Goal: Task Accomplishment & Management: Complete application form

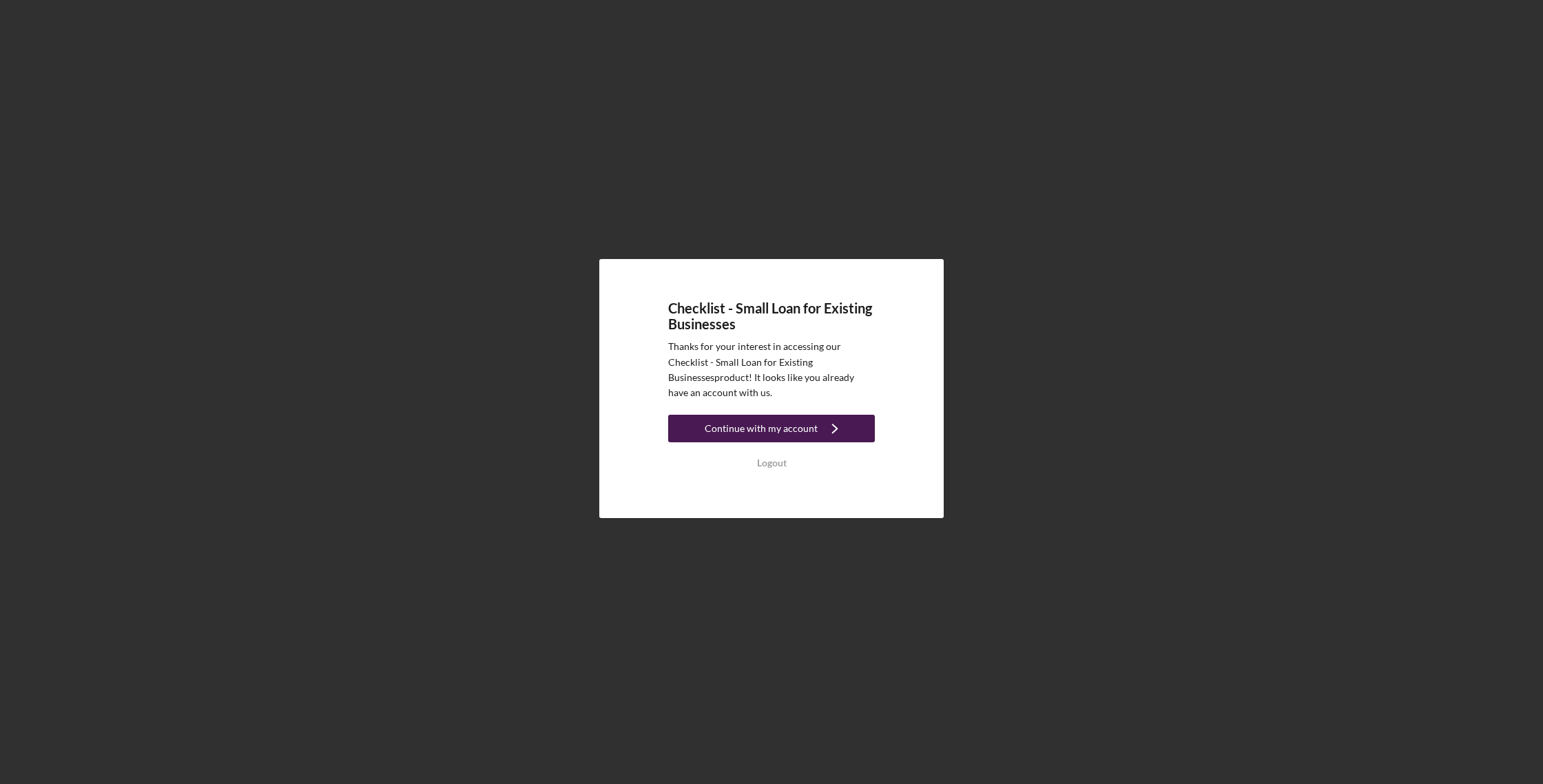
click at [782, 431] on div "Continue with my account" at bounding box center [761, 428] width 113 height 27
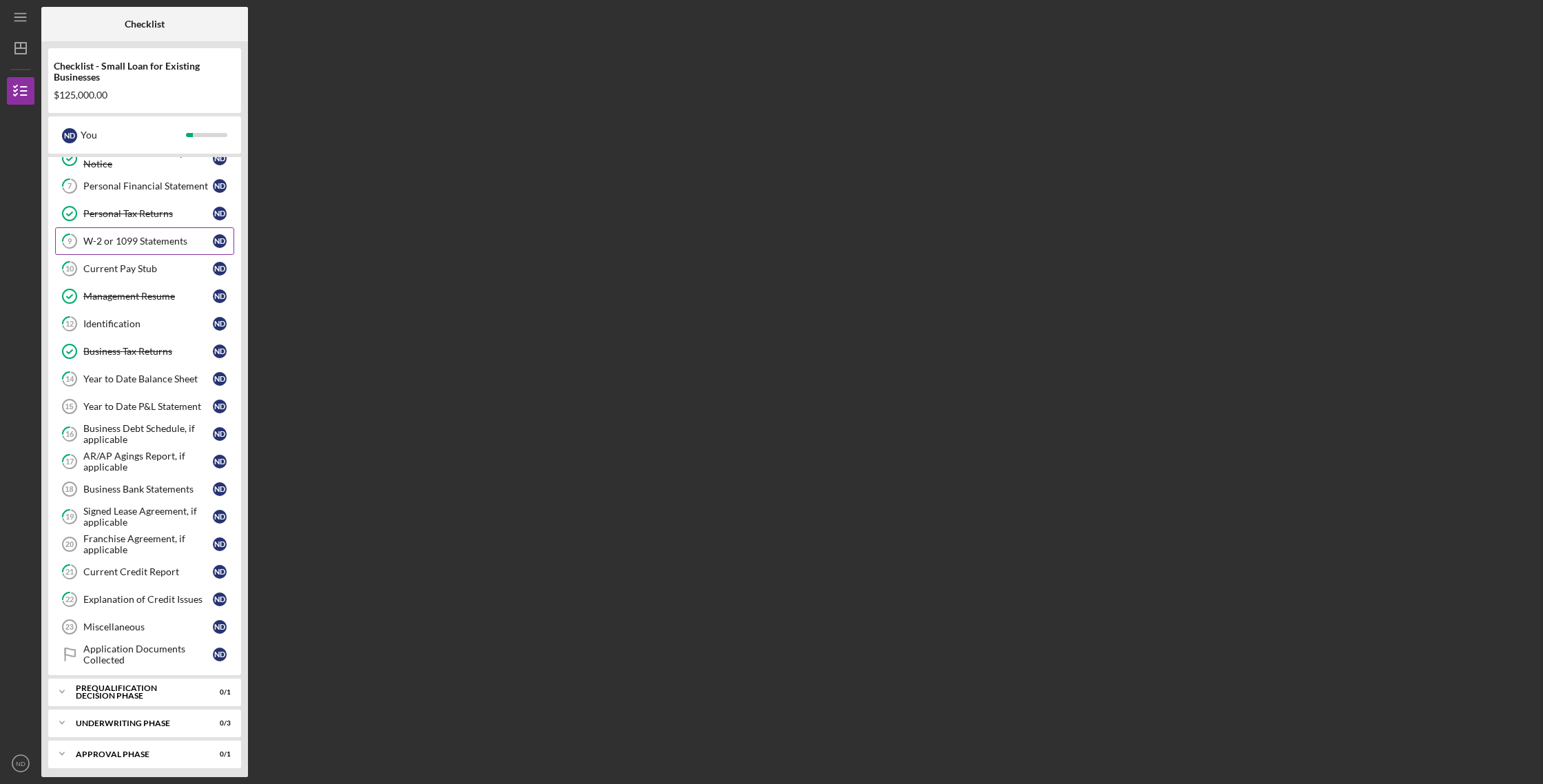
scroll to position [196, 0]
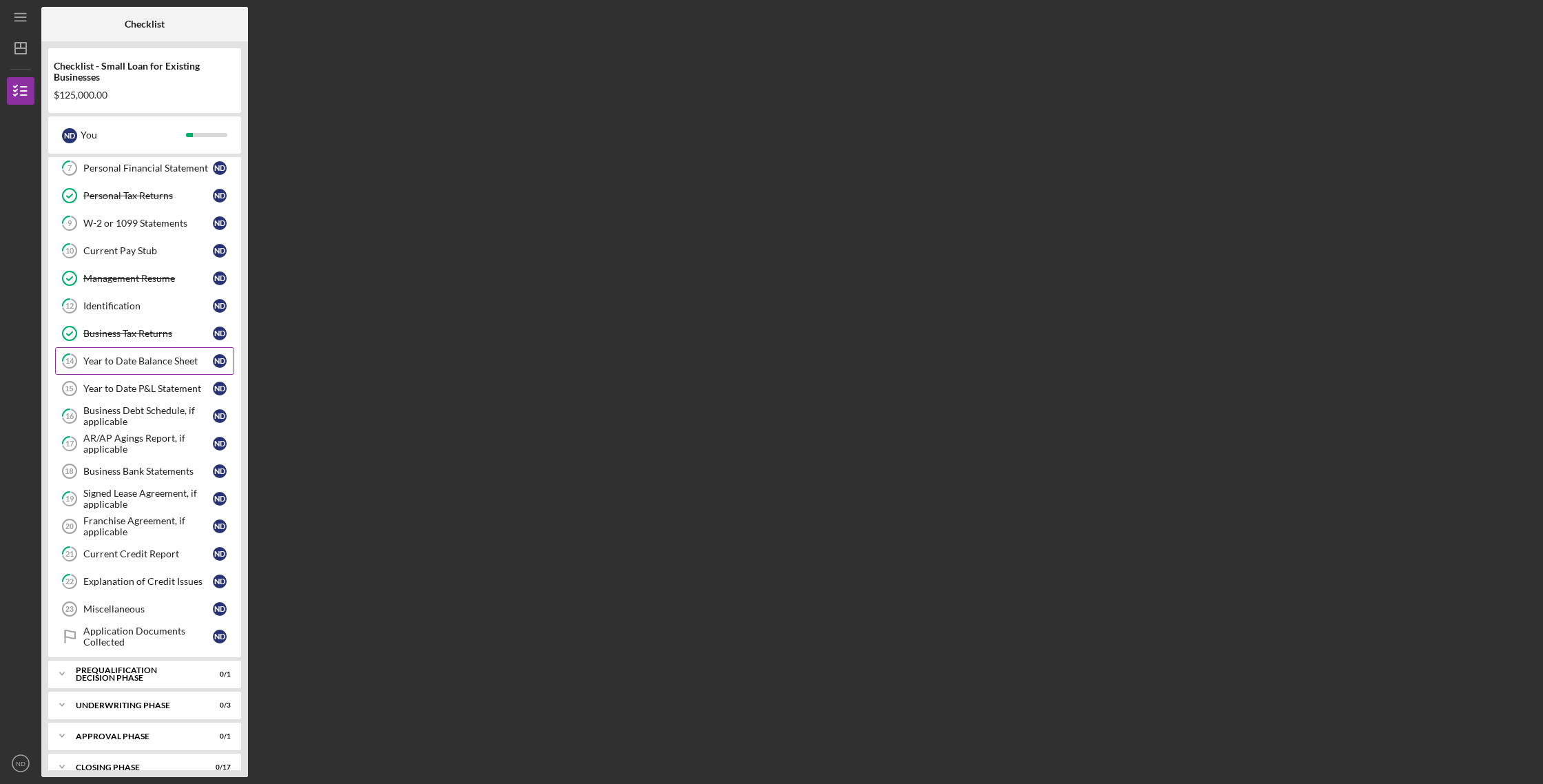
click at [148, 361] on div "Year to Date Balance Sheet" at bounding box center [148, 361] width 130 height 11
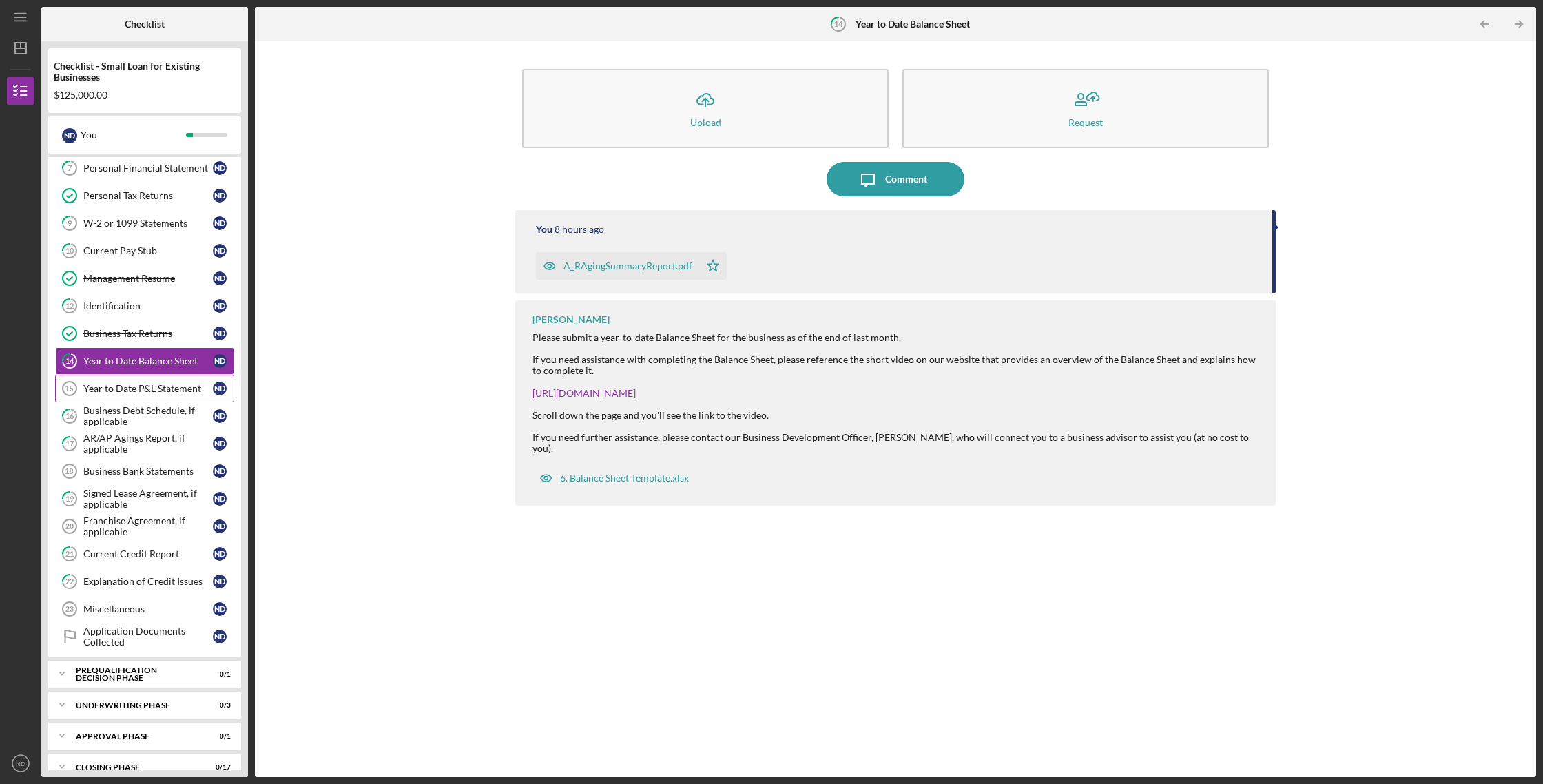
click at [145, 392] on div "Year to Date P&L Statement" at bounding box center [148, 389] width 130 height 11
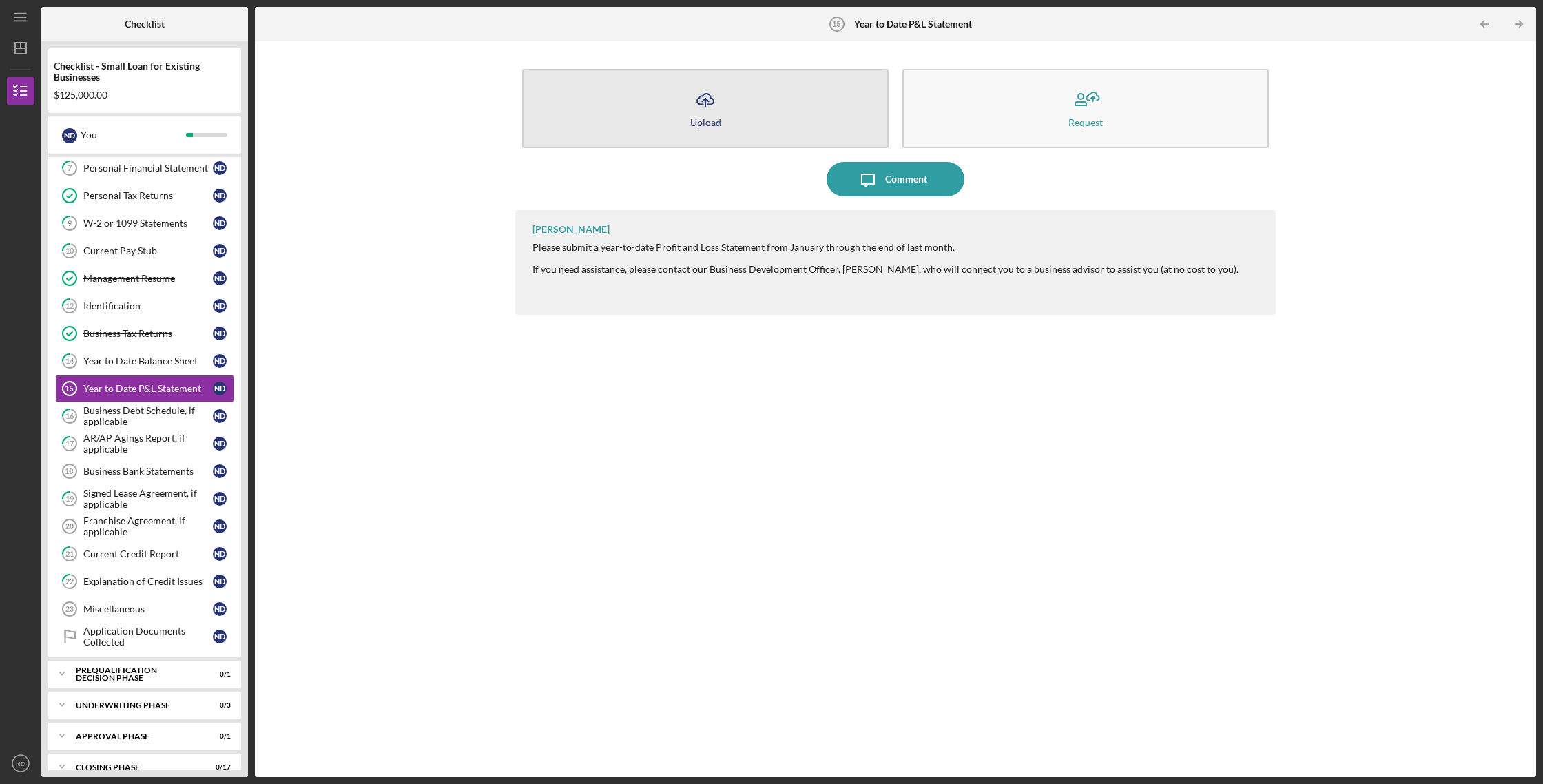
click at [701, 106] on icon "Icon/Upload" at bounding box center [705, 99] width 35 height 35
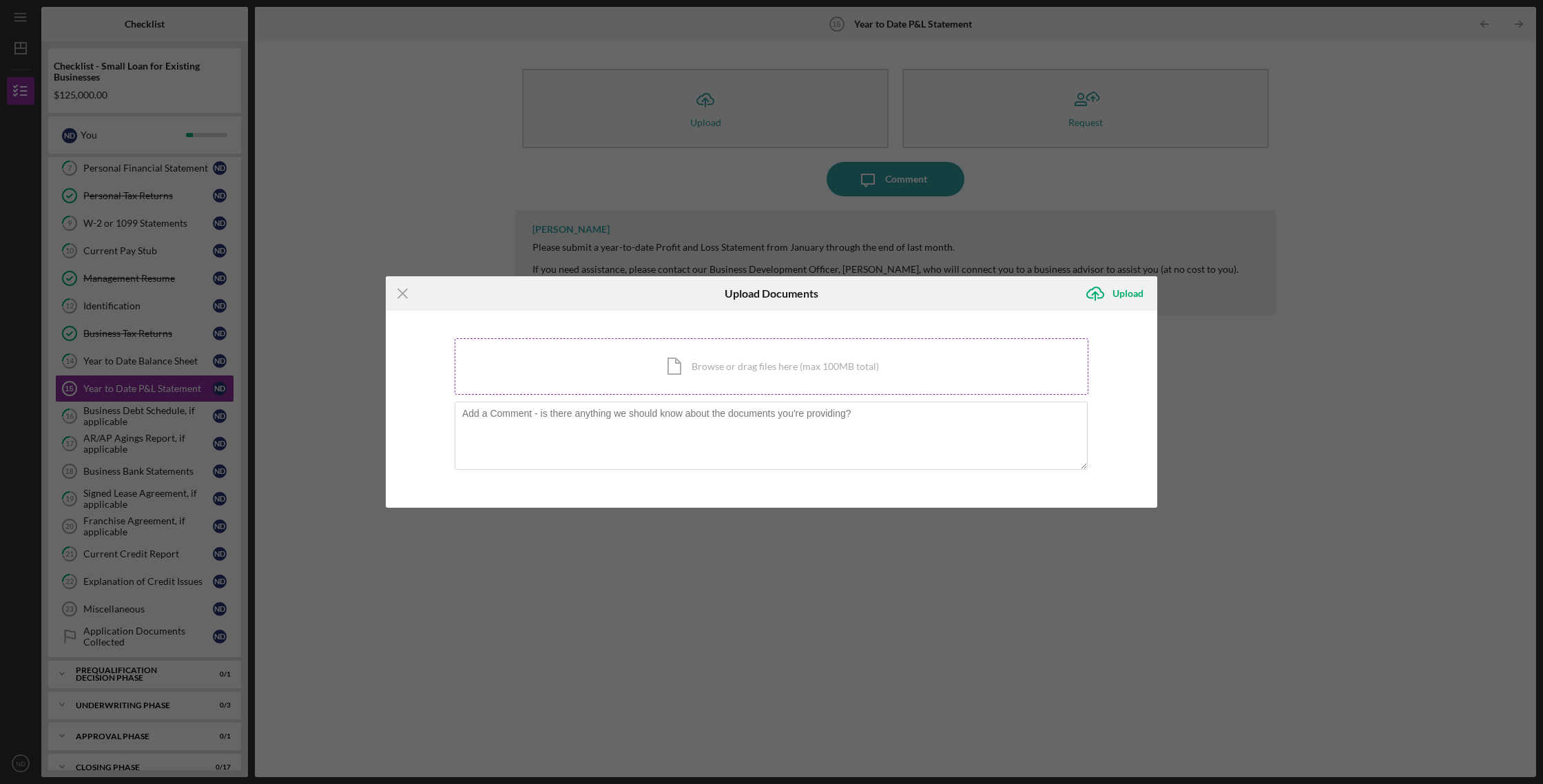
click at [676, 372] on div "Icon/Document Browse or drag files here (max 100MB total) Tap to choose files o…" at bounding box center [772, 366] width 634 height 56
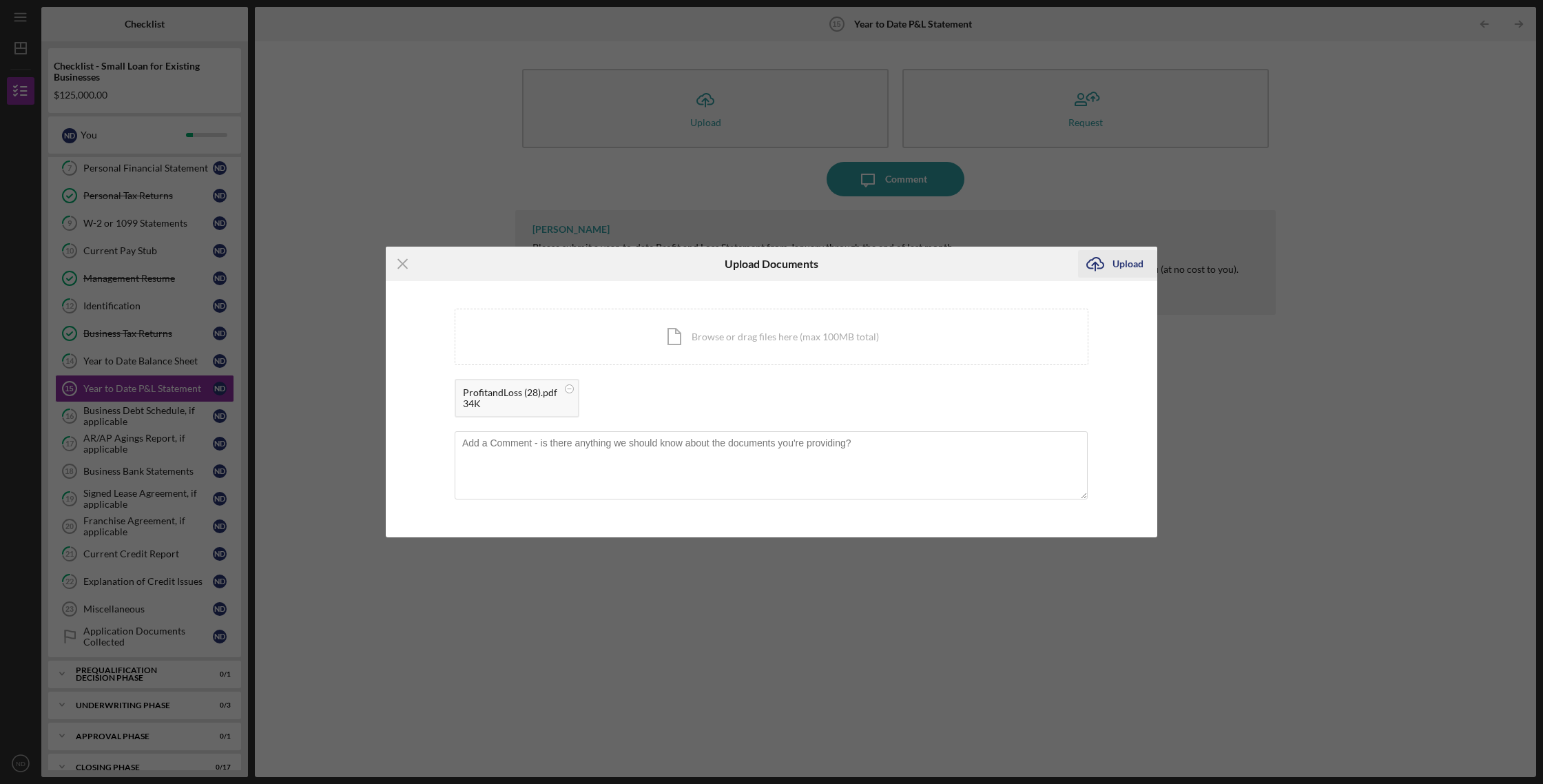
click at [1120, 267] on div "Upload" at bounding box center [1128, 264] width 31 height 27
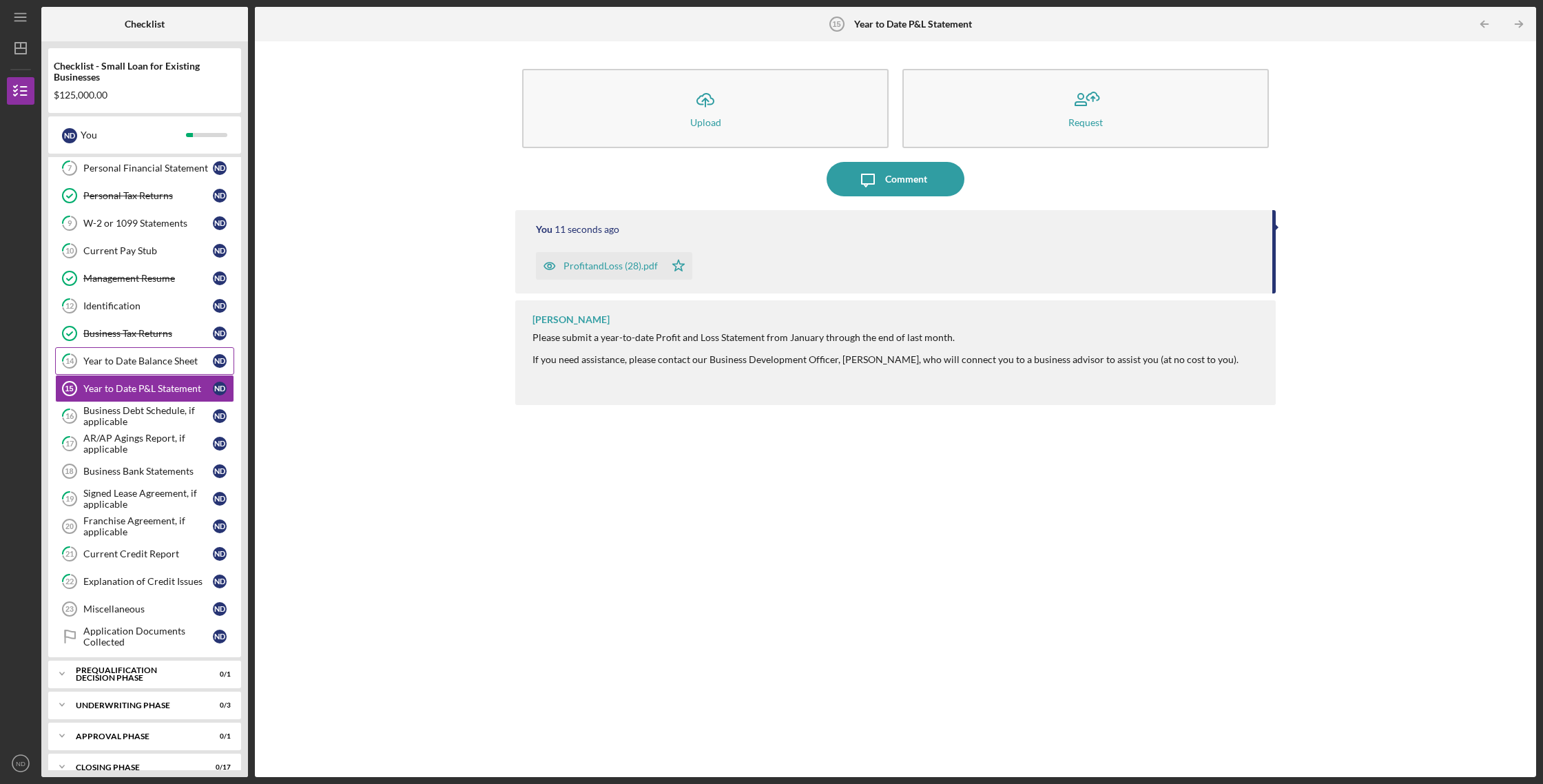
click at [170, 361] on div "Year to Date Balance Sheet" at bounding box center [148, 361] width 130 height 11
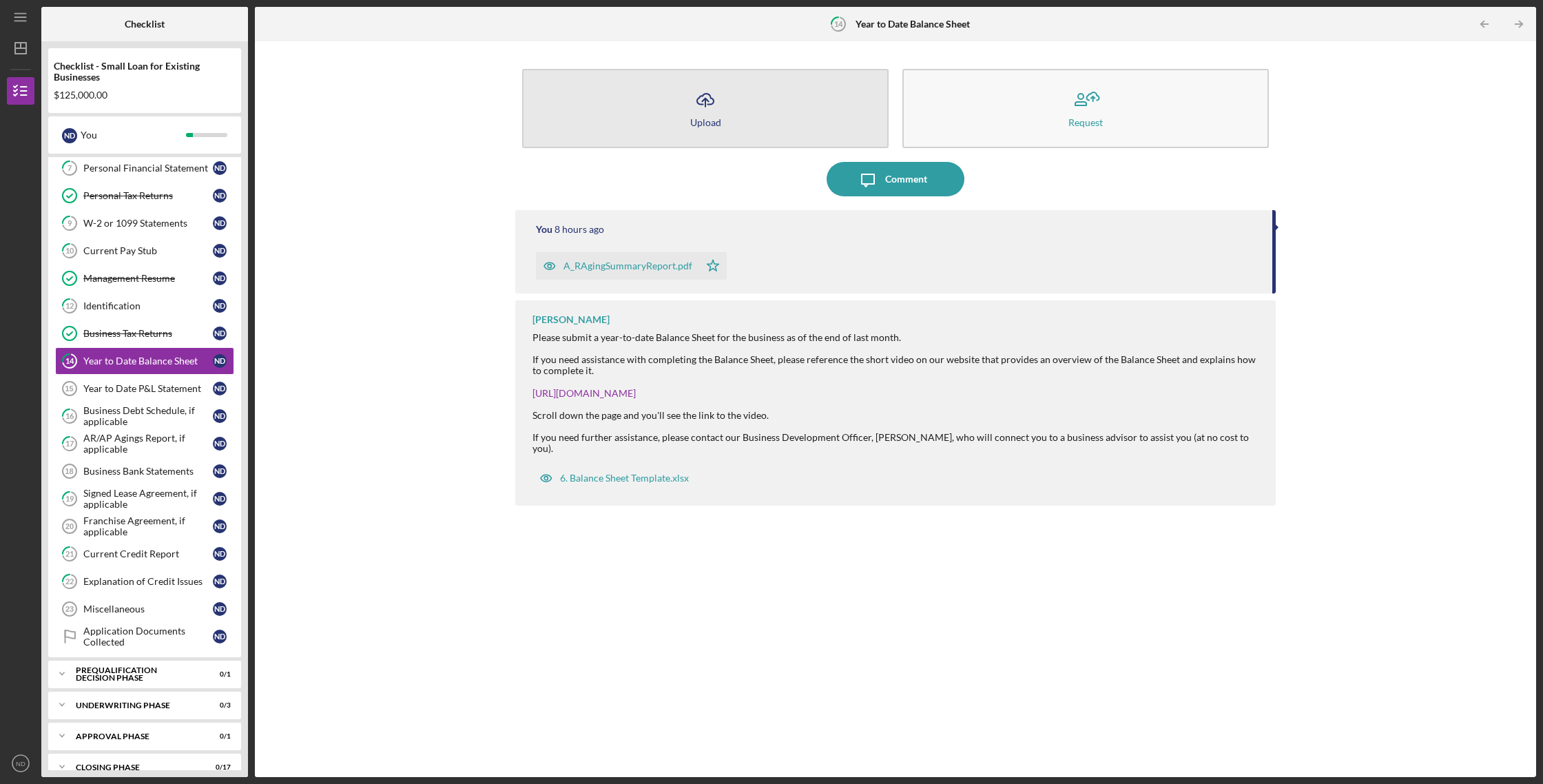
click at [706, 99] on line "button" at bounding box center [706, 102] width 0 height 8
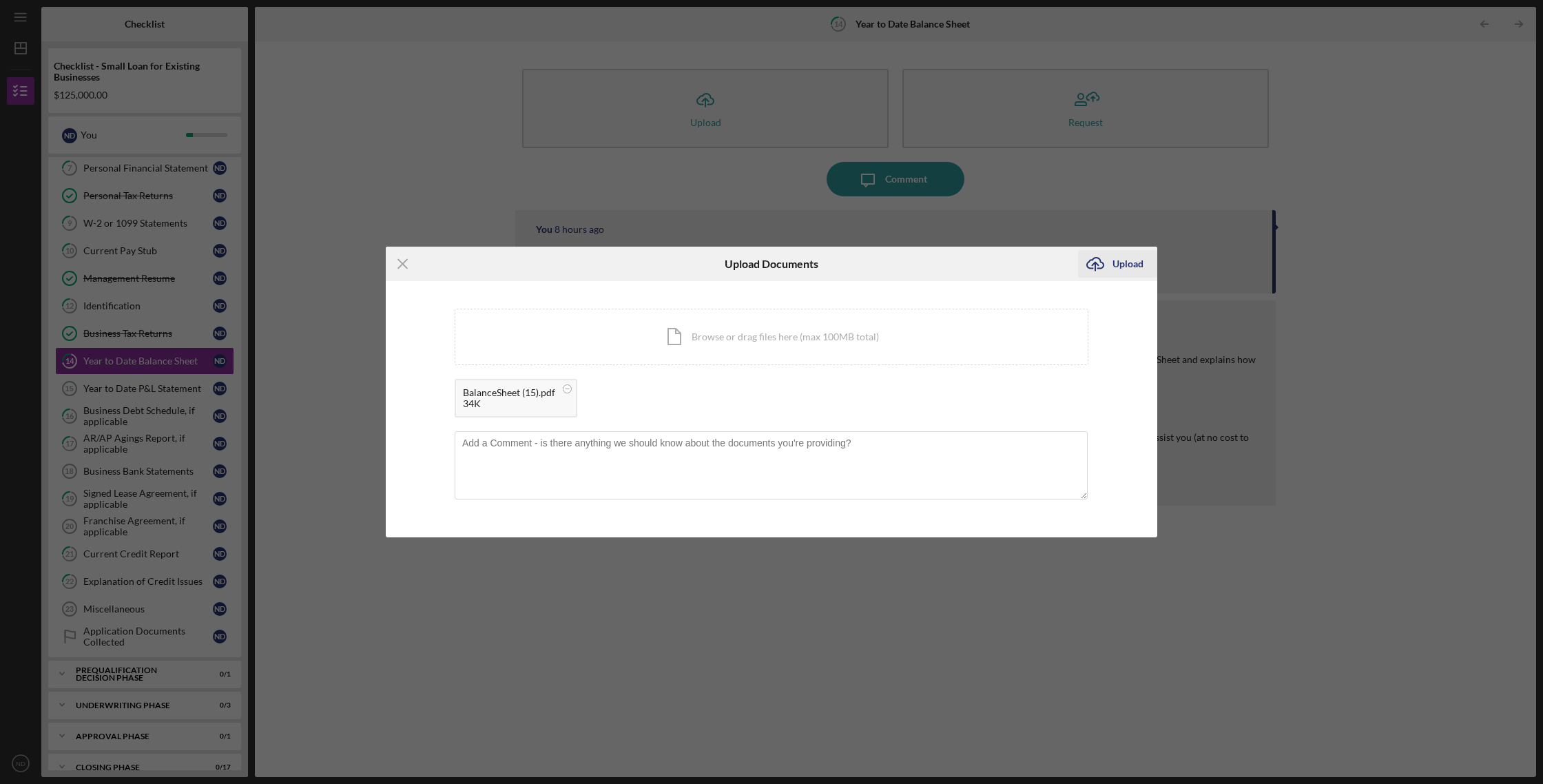
click at [1114, 262] on div "Upload" at bounding box center [1128, 264] width 31 height 27
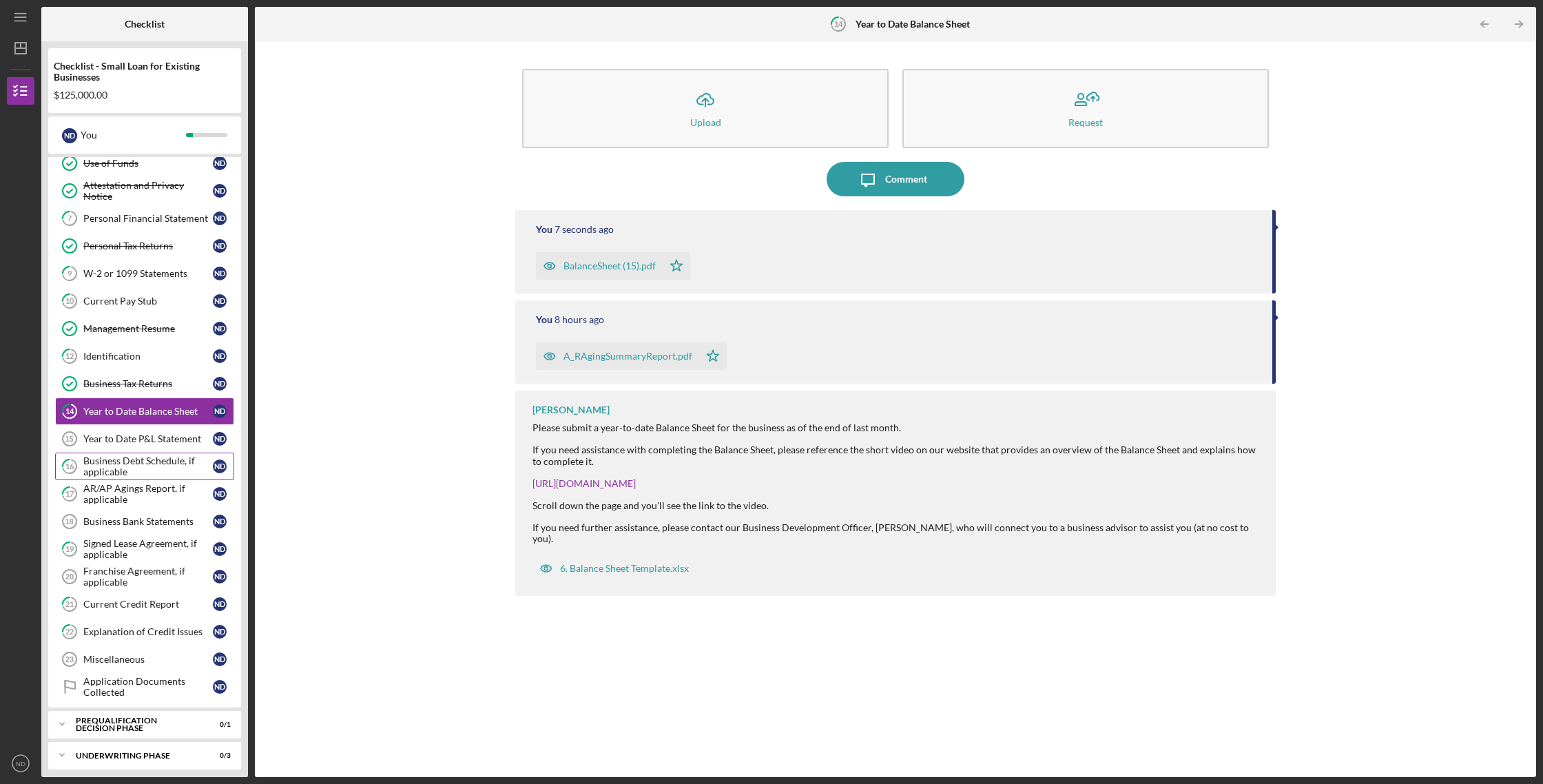
scroll to position [144, 0]
click at [173, 275] on div "W-2 or 1099 Statements" at bounding box center [148, 276] width 130 height 11
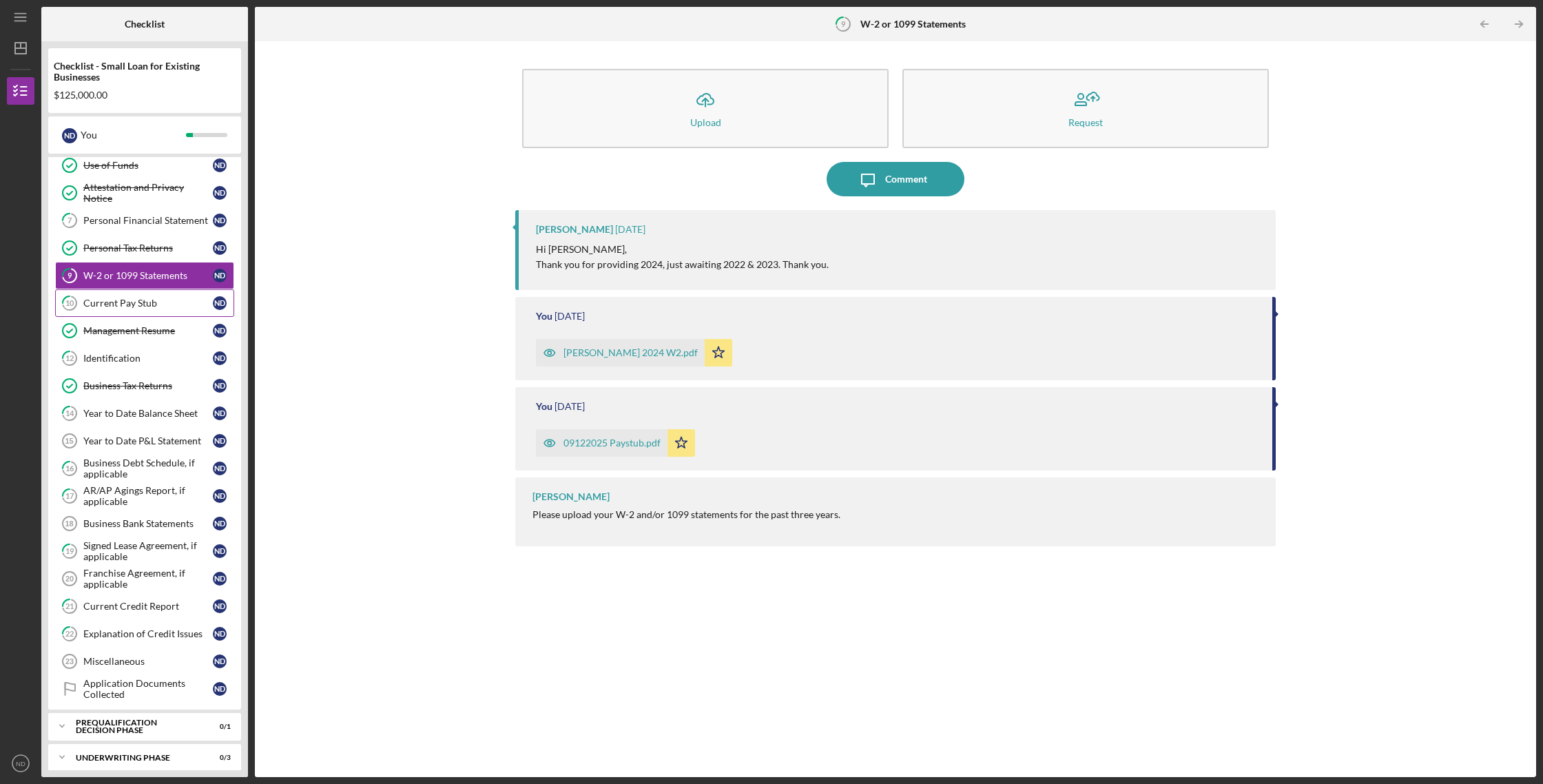
click at [168, 303] on div "Current Pay Stub" at bounding box center [148, 303] width 130 height 11
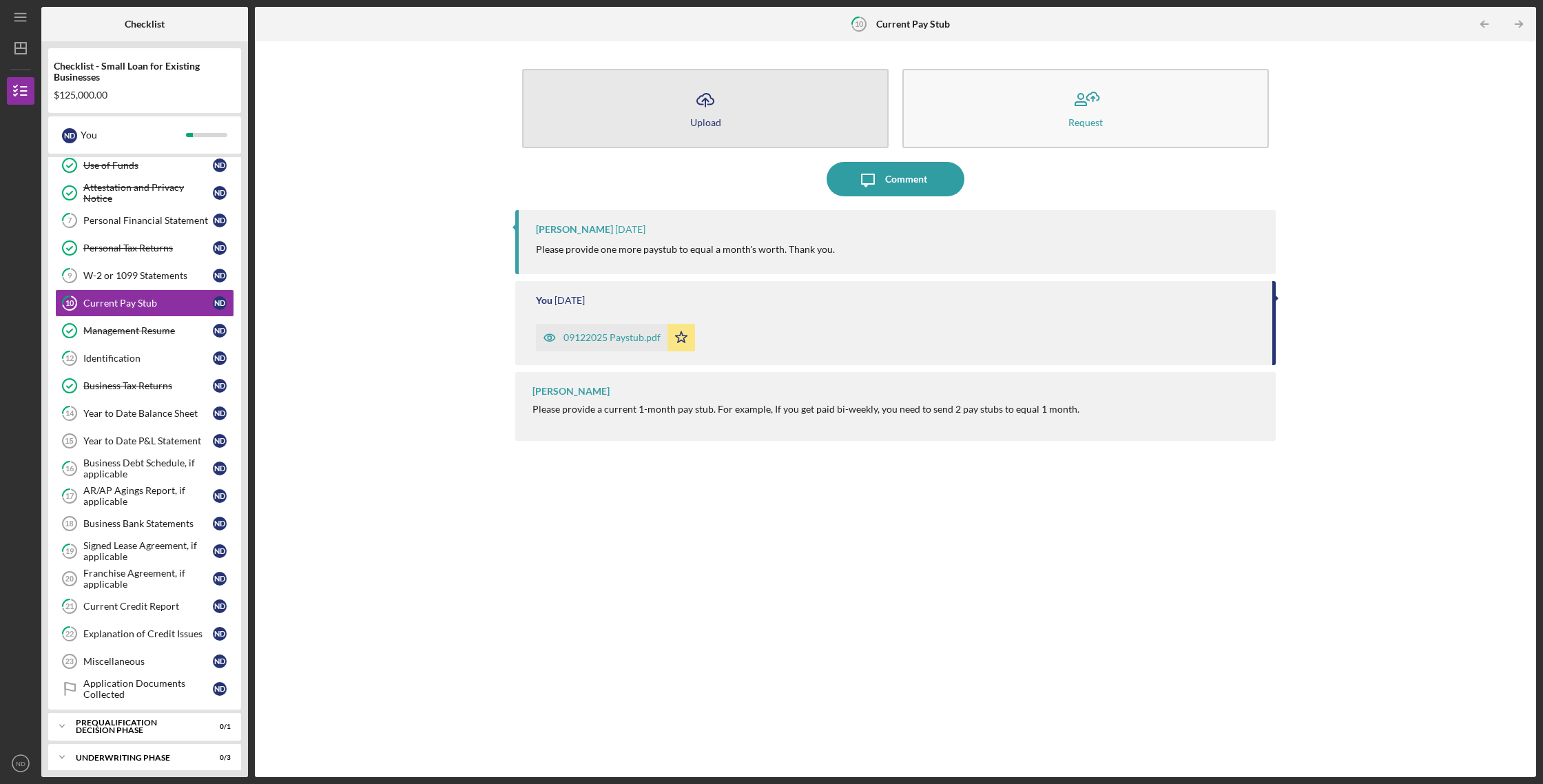
click at [703, 107] on icon "Icon/Upload" at bounding box center [705, 99] width 35 height 35
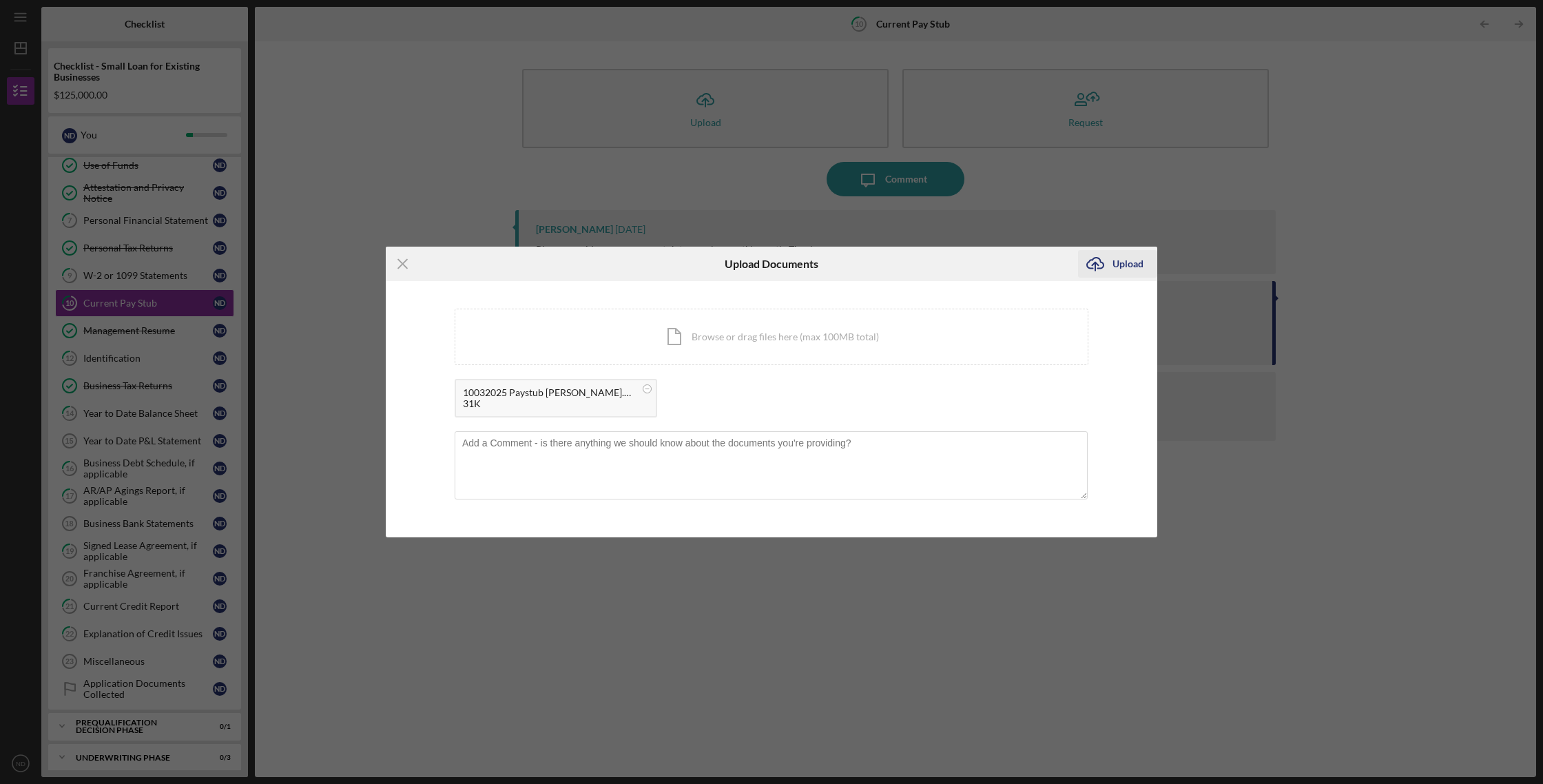
click at [1131, 269] on div "Upload" at bounding box center [1128, 264] width 31 height 27
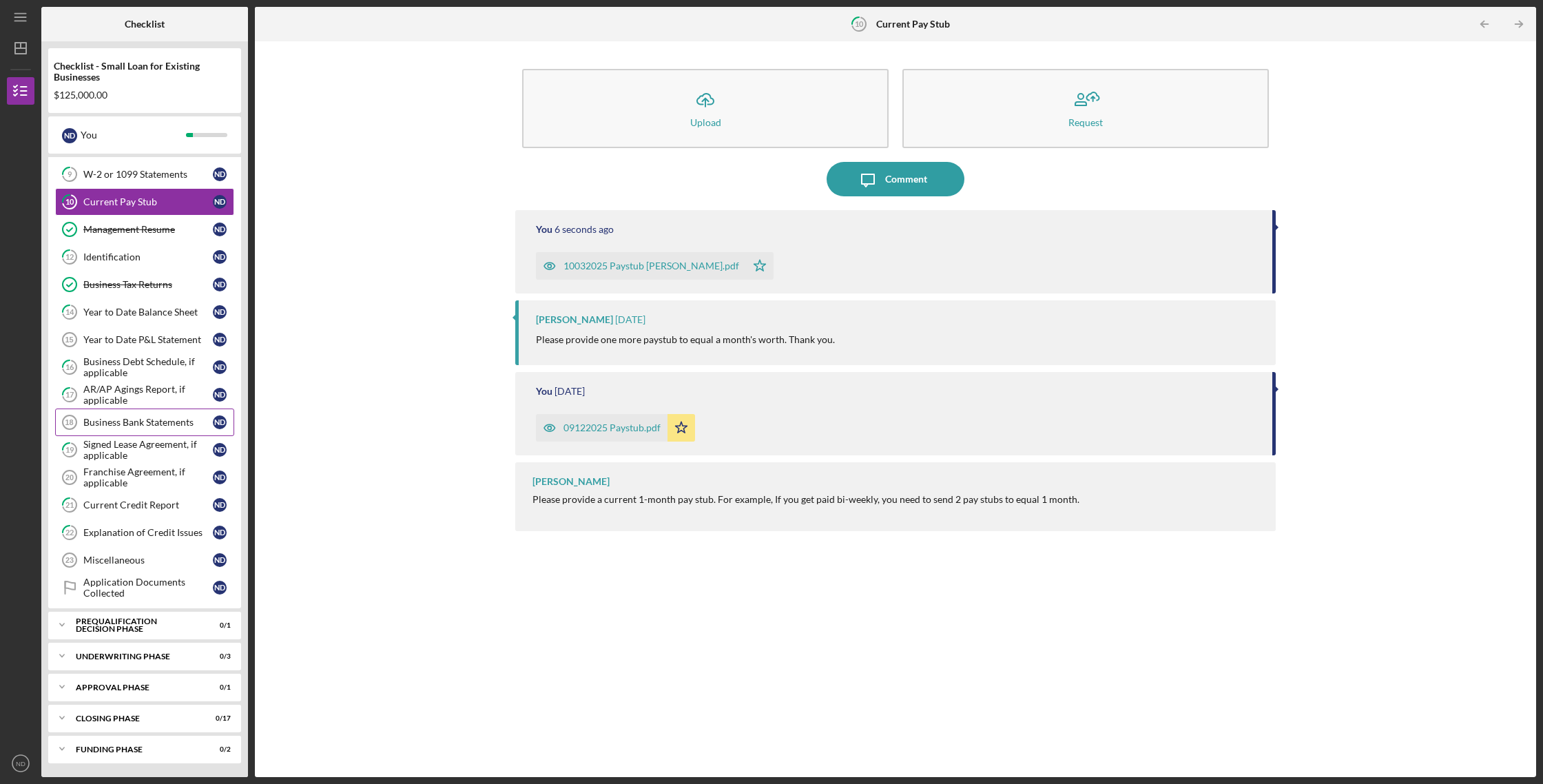
scroll to position [244, 0]
click at [169, 426] on div "Business Bank Statements" at bounding box center [148, 423] width 130 height 11
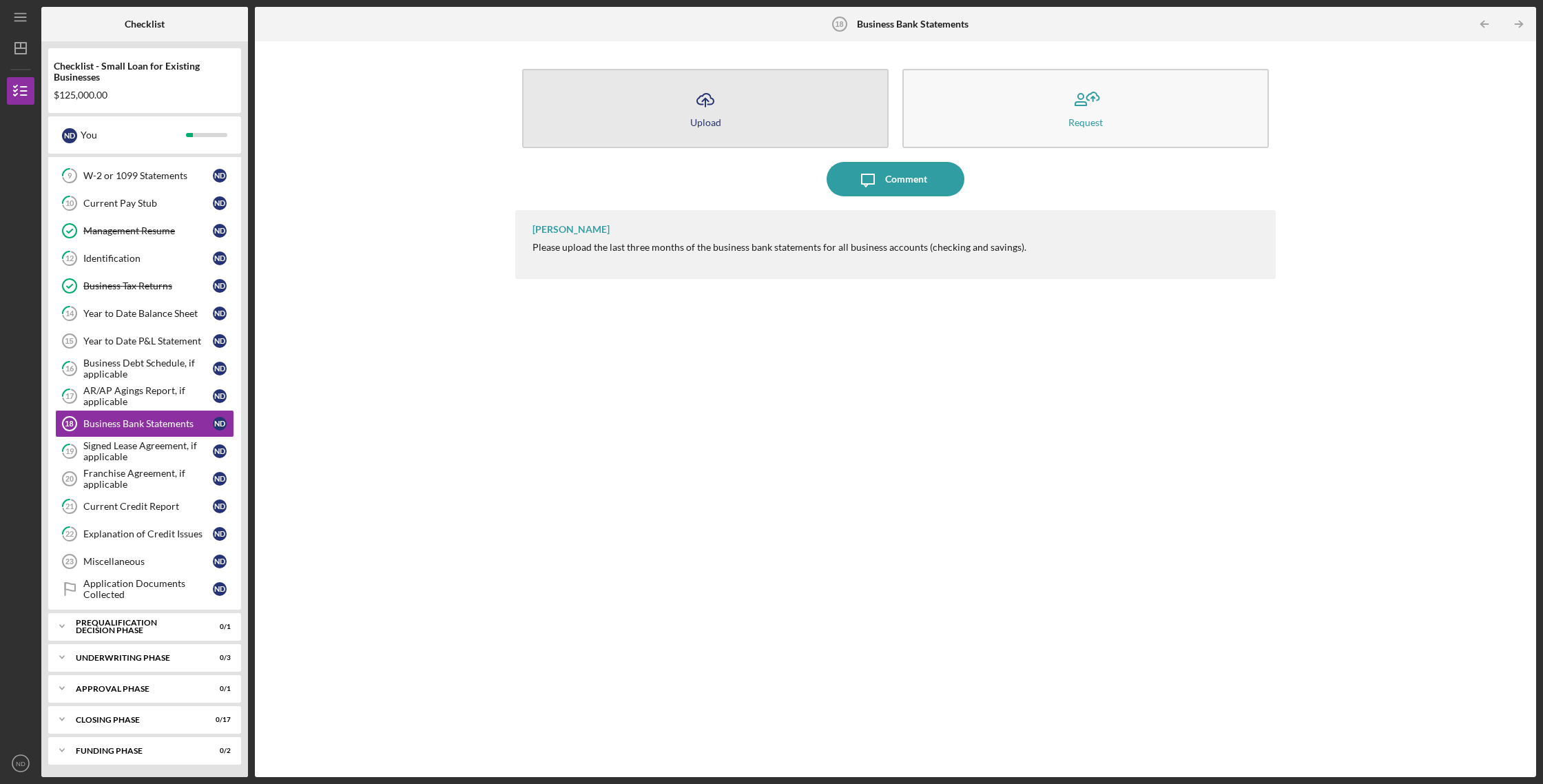
click at [708, 114] on icon "Icon/Upload" at bounding box center [705, 99] width 35 height 35
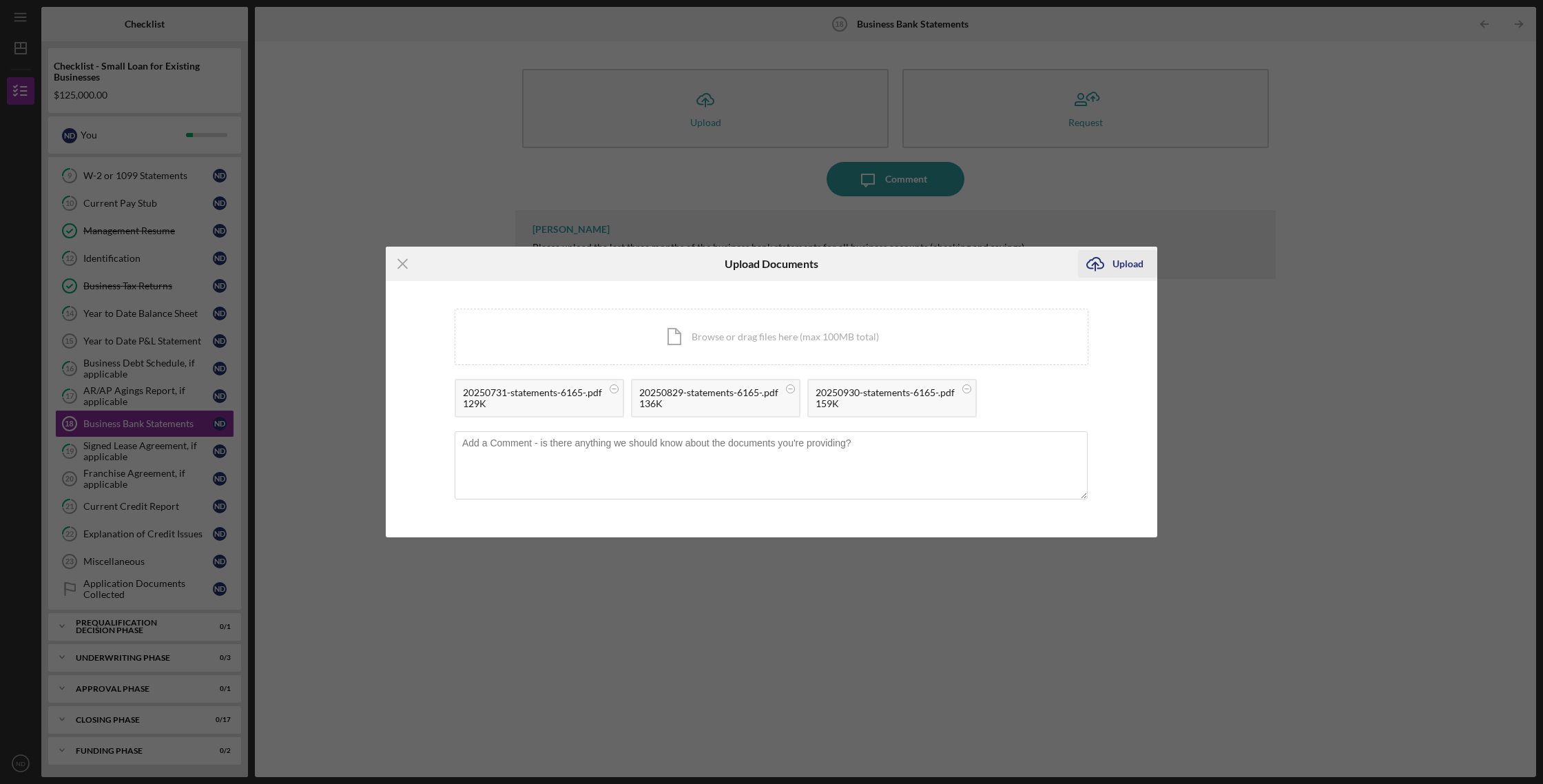
click at [1127, 265] on div "Upload" at bounding box center [1128, 264] width 31 height 27
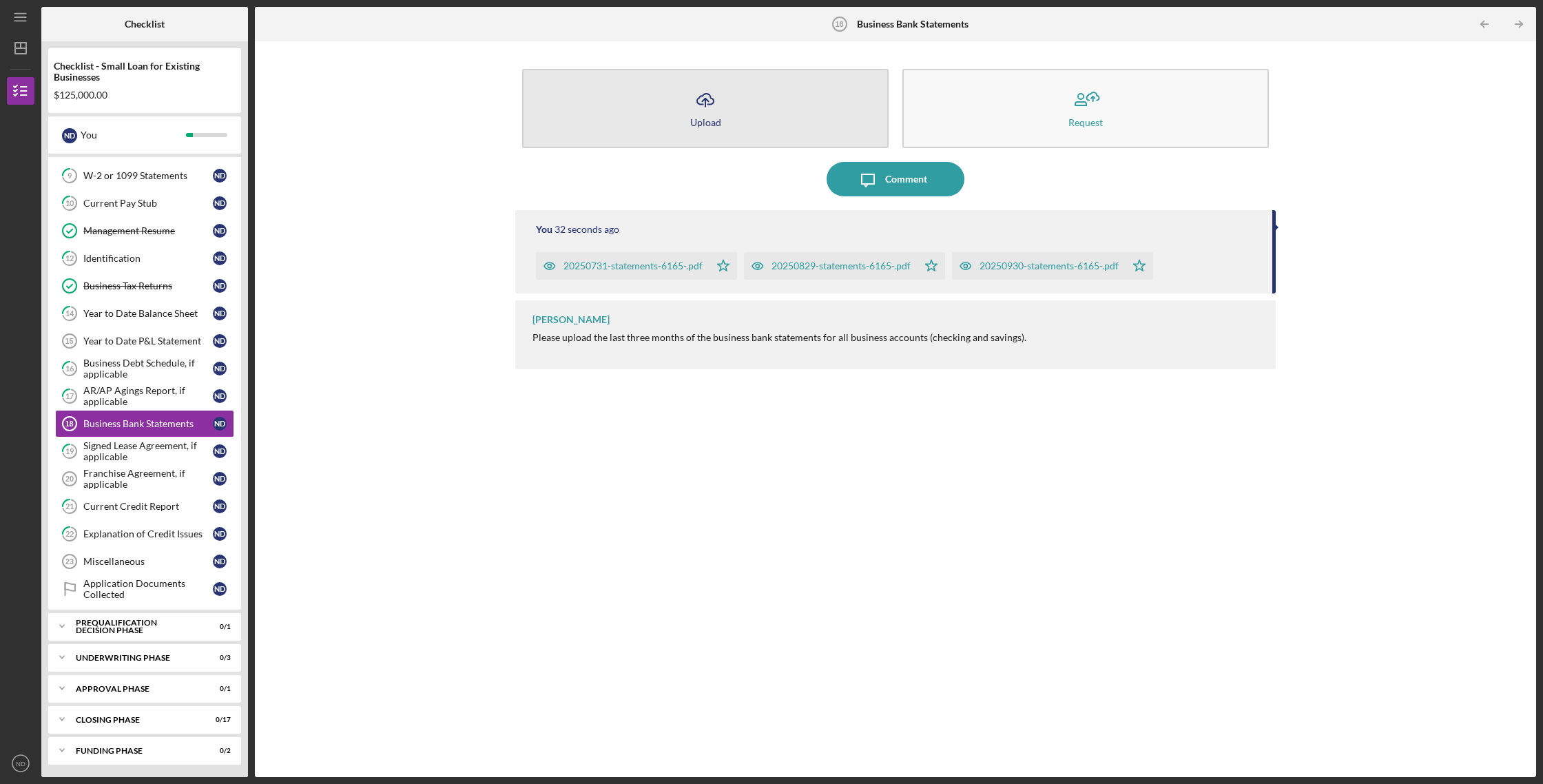
click at [746, 111] on button "Icon/Upload Upload" at bounding box center [705, 108] width 366 height 79
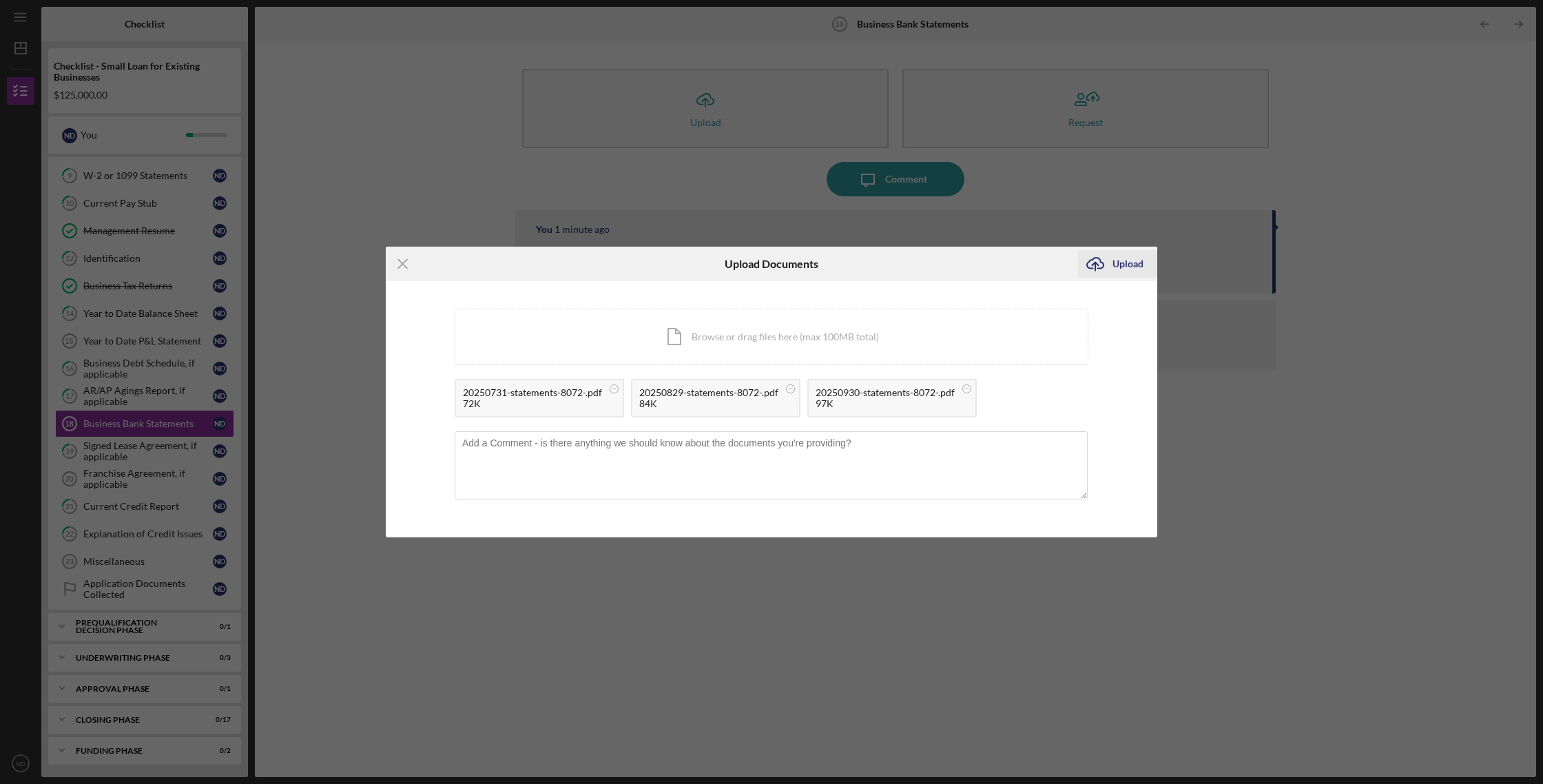
click at [1128, 261] on div "Upload" at bounding box center [1128, 264] width 31 height 27
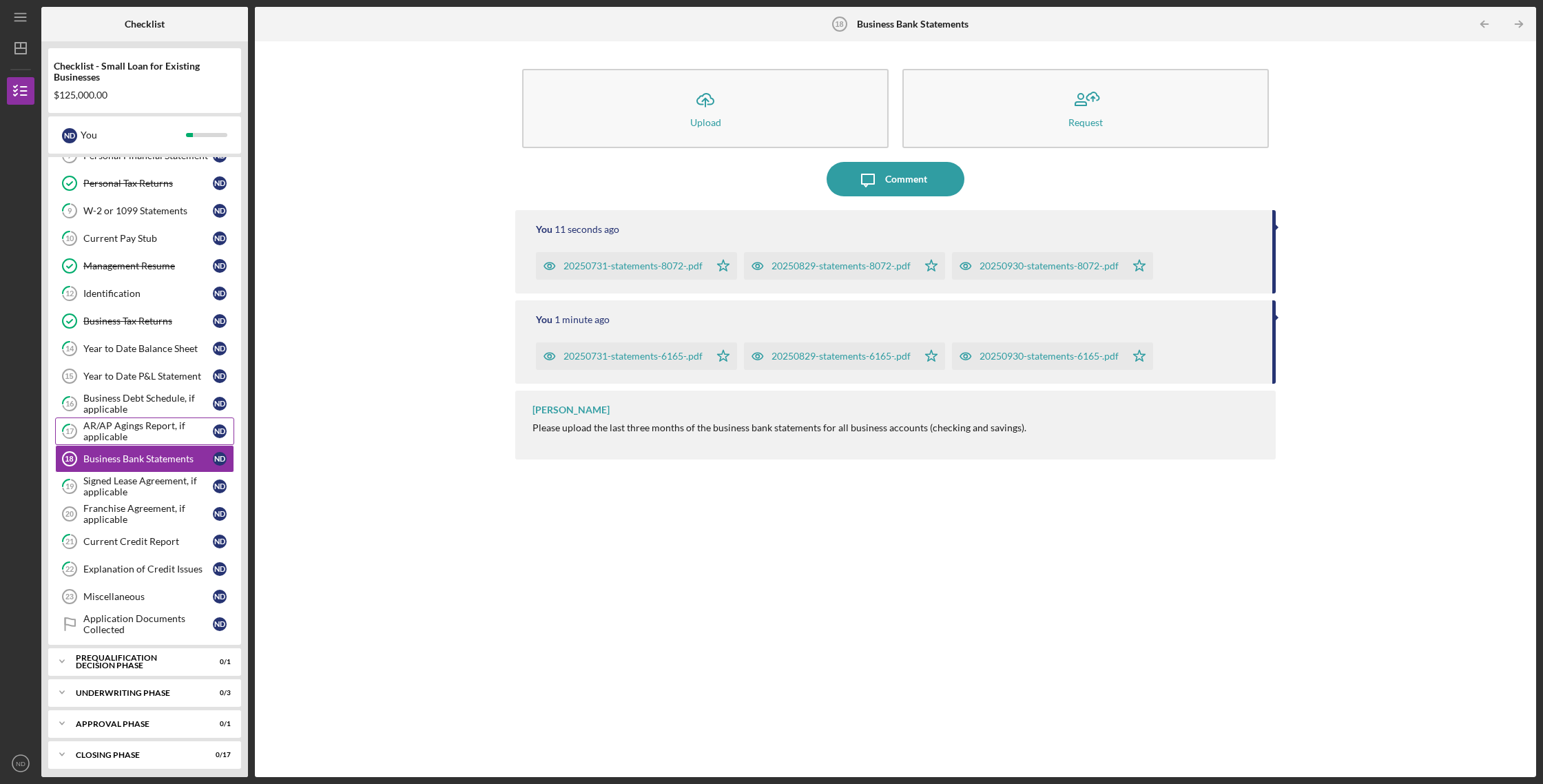
scroll to position [197, 0]
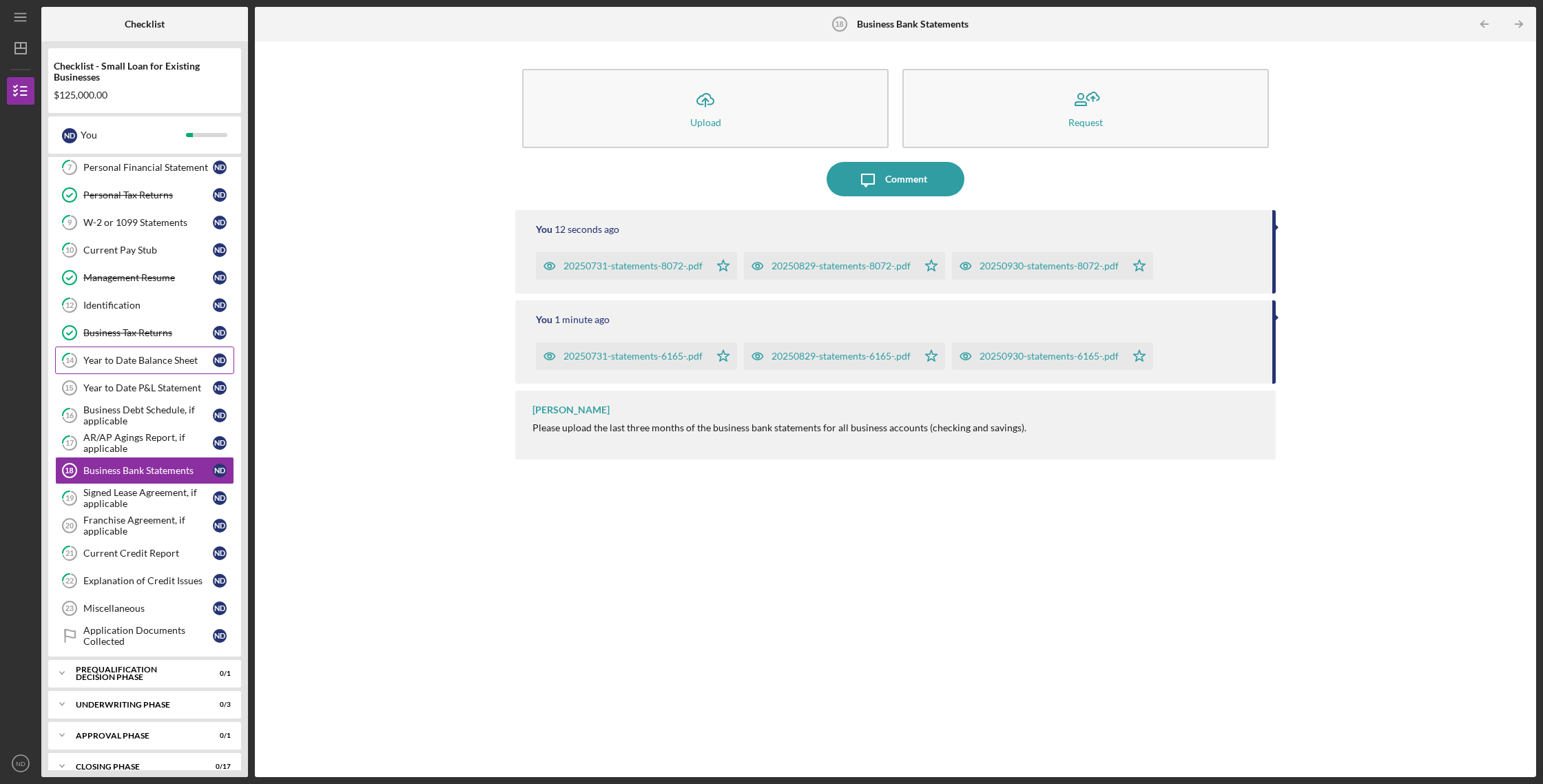
click at [178, 358] on div "Year to Date Balance Sheet" at bounding box center [148, 361] width 130 height 11
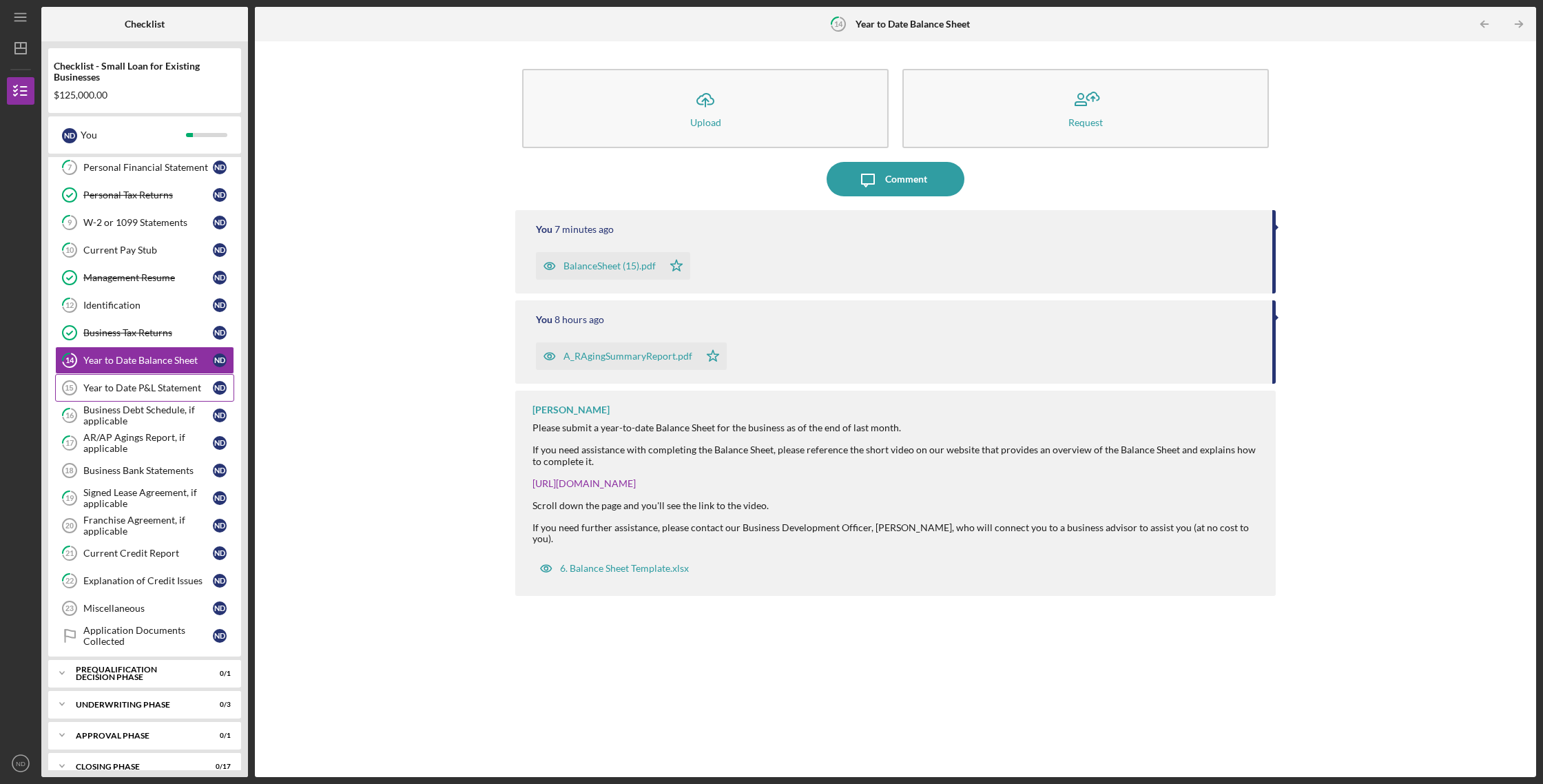
click at [173, 388] on div "Year to Date P&L Statement" at bounding box center [148, 388] width 130 height 11
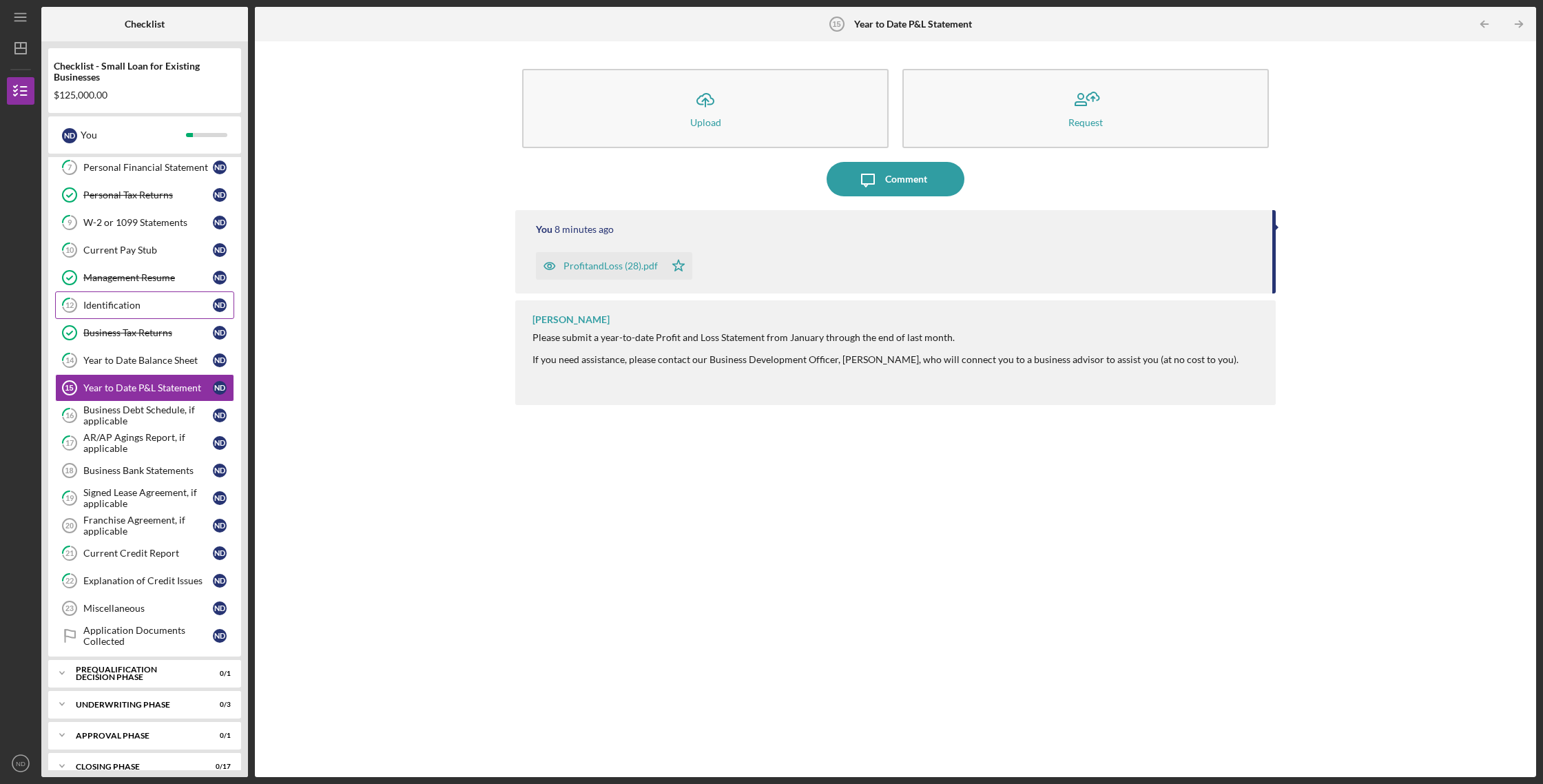
click at [161, 307] on div "Identification" at bounding box center [148, 306] width 130 height 11
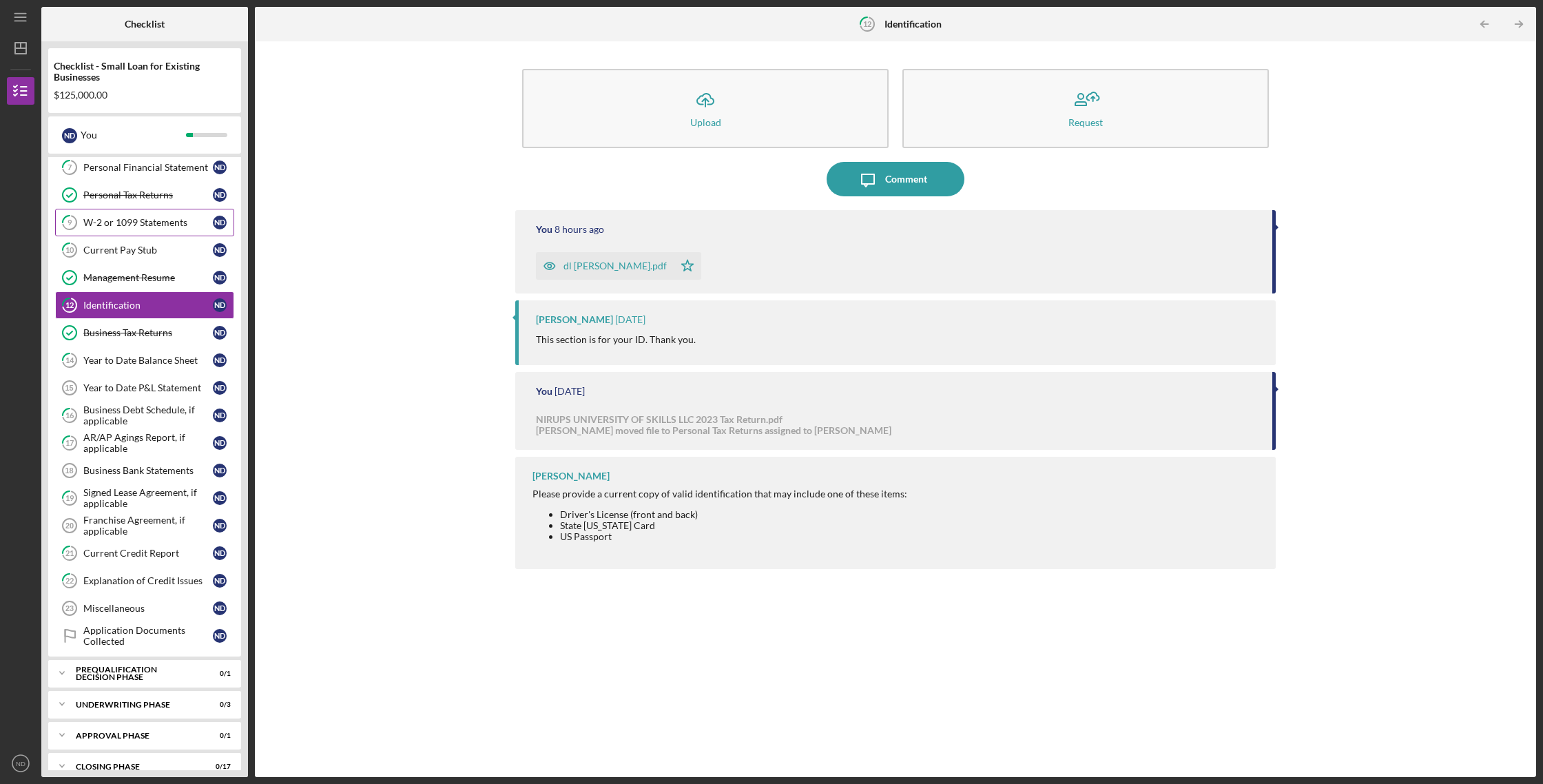
click at [148, 227] on div "W-2 or 1099 Statements" at bounding box center [148, 223] width 130 height 11
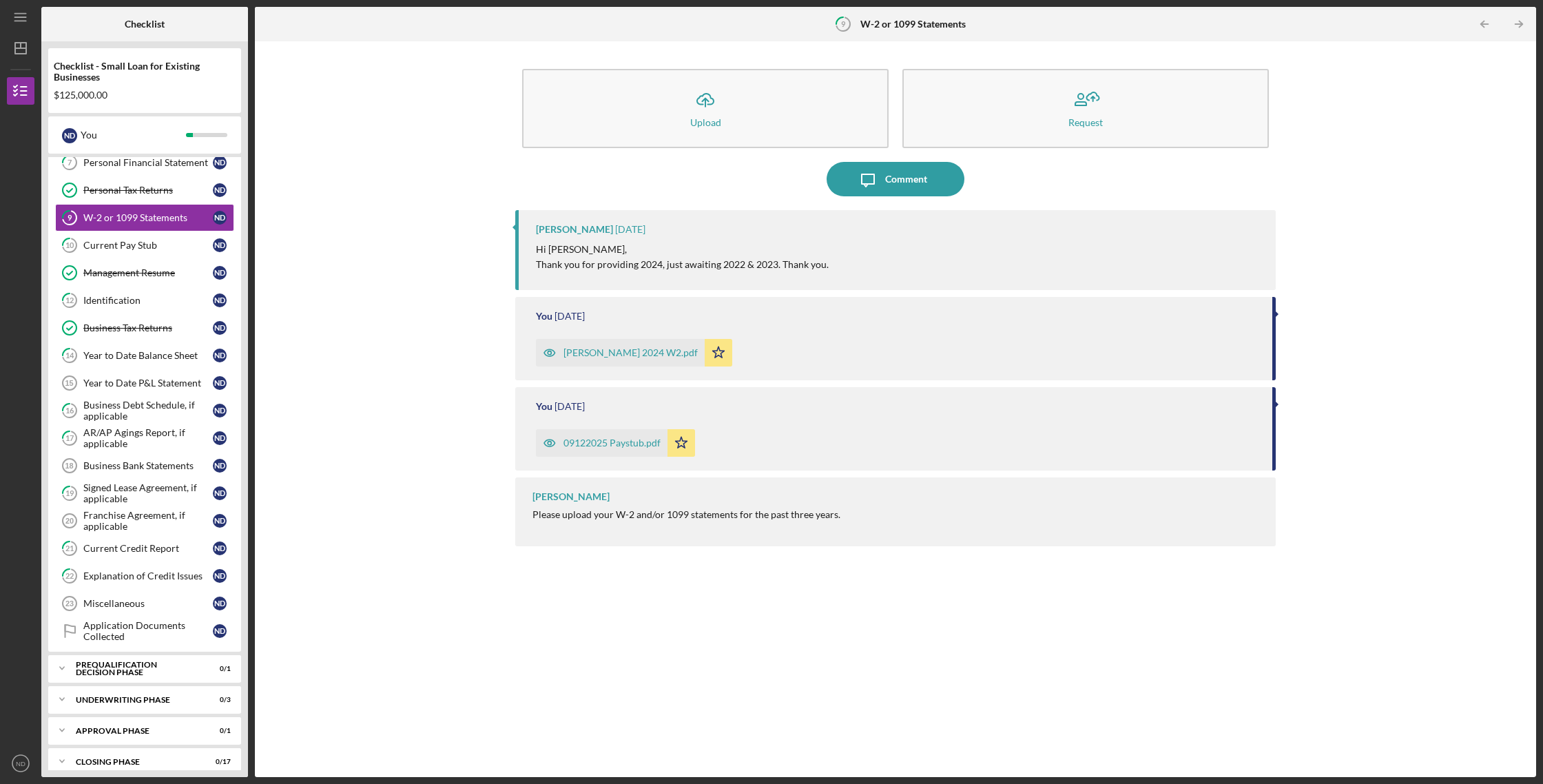
scroll to position [203, 0]
drag, startPoint x: 529, startPoint y: 515, endPoint x: 848, endPoint y: 519, distance: 319.0
click at [857, 519] on div "[PERSON_NAME] Please upload your W-2 and/or 1099 statements for the past three …" at bounding box center [895, 511] width 761 height 69
copy div "Please upload your W-2 and/or 1099 statements for the past three years."
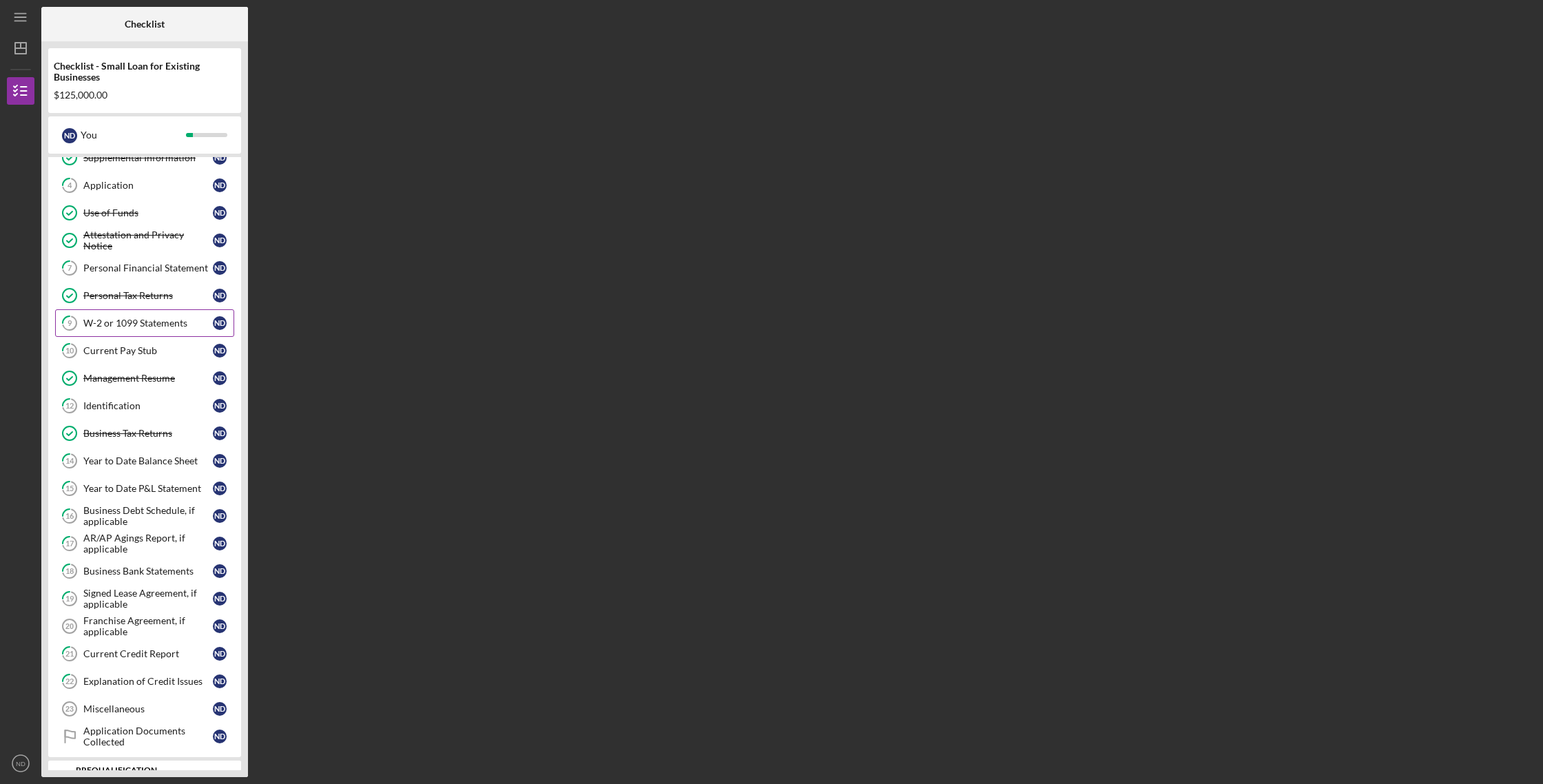
click at [159, 322] on div "W-2 or 1099 Statements" at bounding box center [148, 323] width 130 height 11
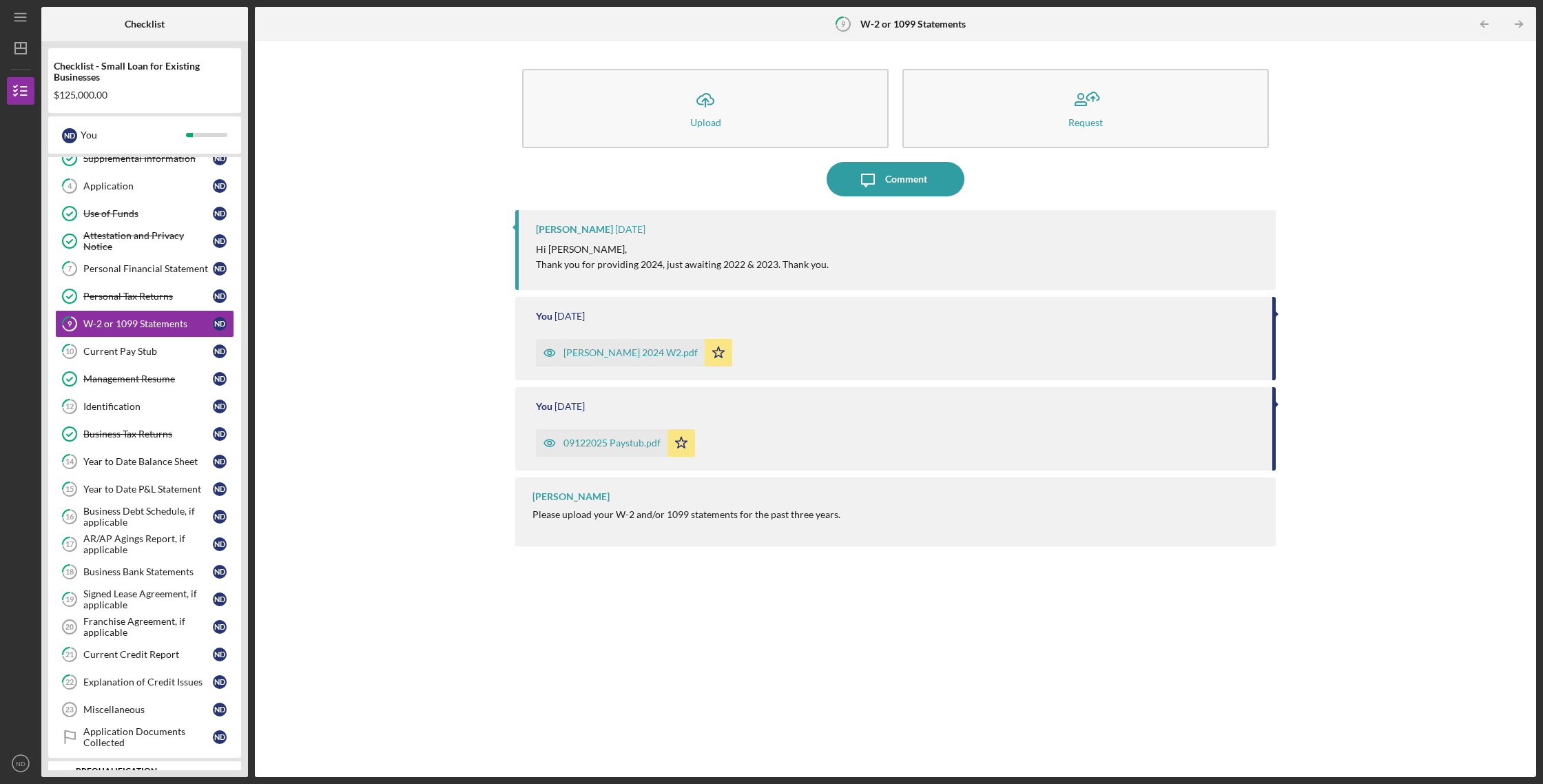
scroll to position [85, 0]
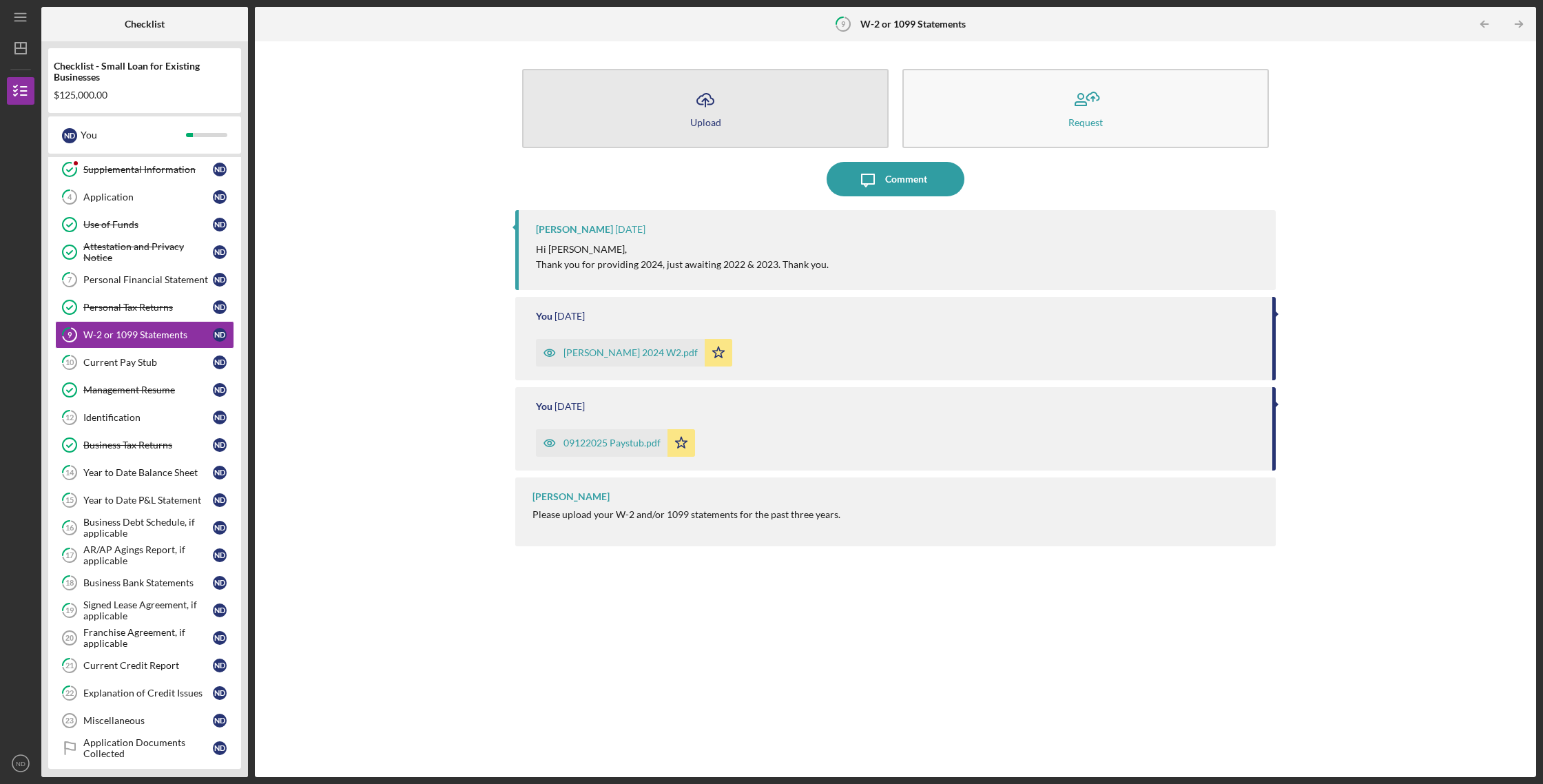
click at [678, 111] on button "Icon/Upload Upload" at bounding box center [705, 108] width 366 height 79
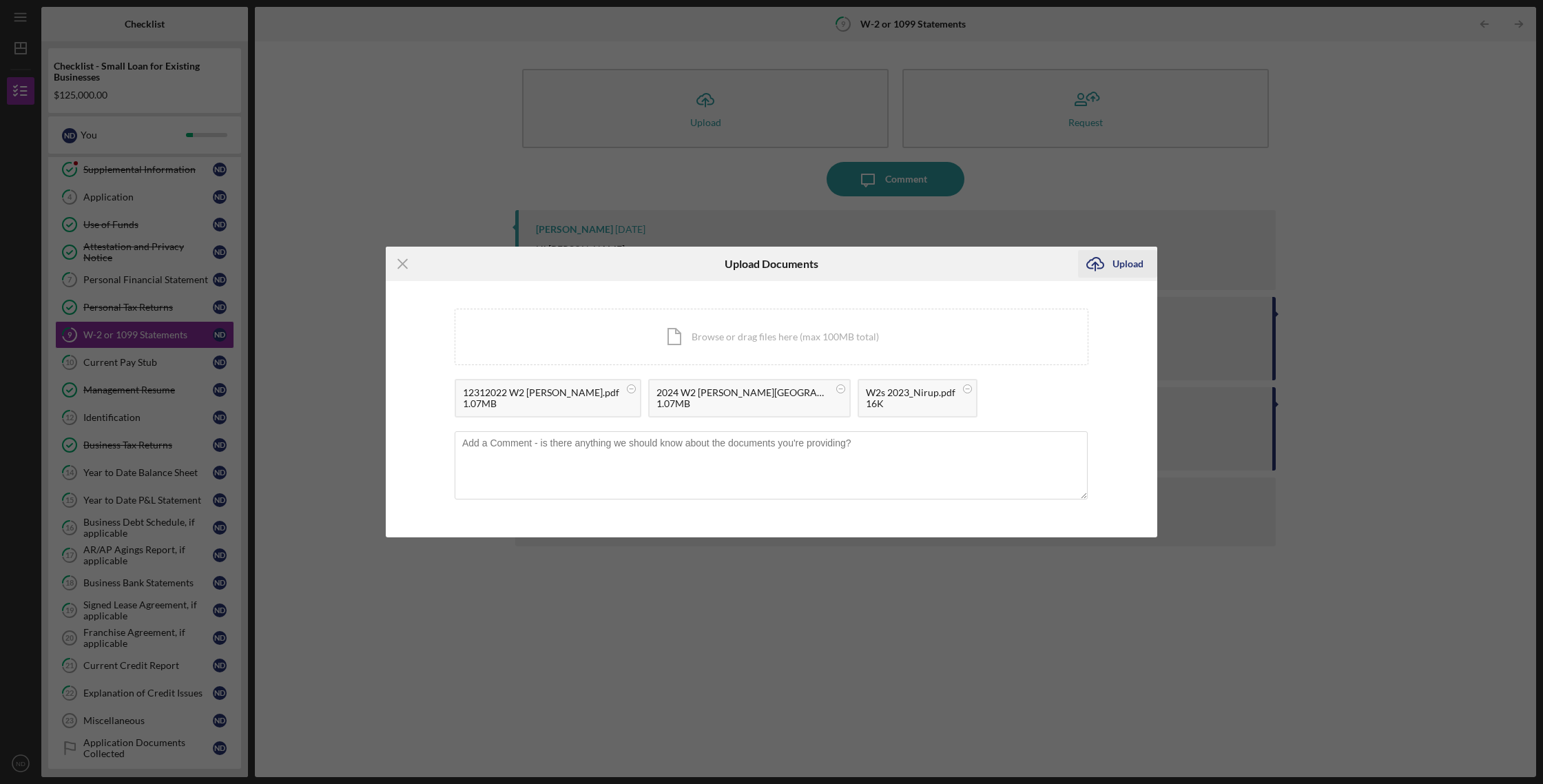
click at [1129, 268] on div "Upload" at bounding box center [1128, 264] width 31 height 27
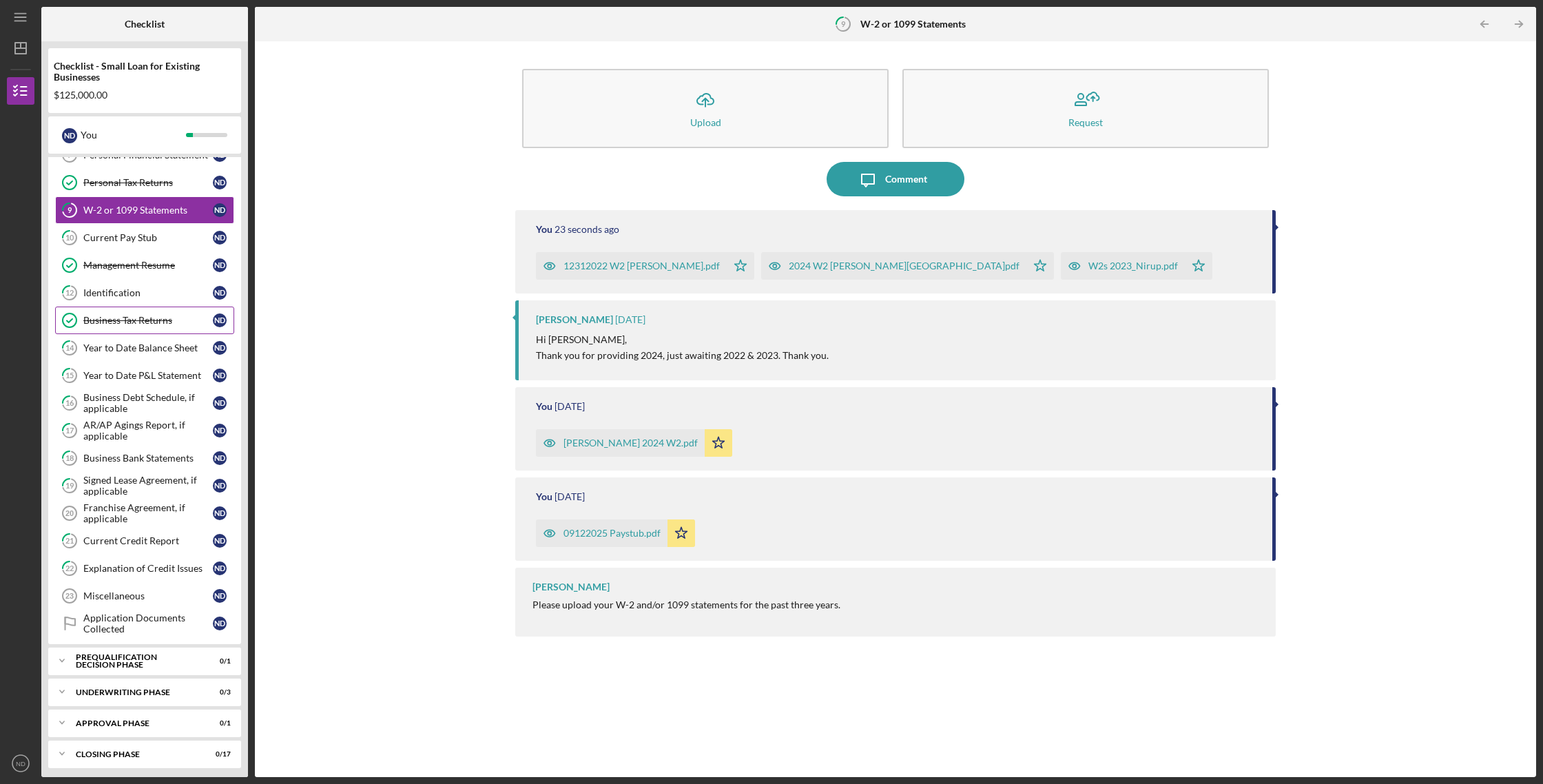
scroll to position [245, 0]
